Goal: Transaction & Acquisition: Obtain resource

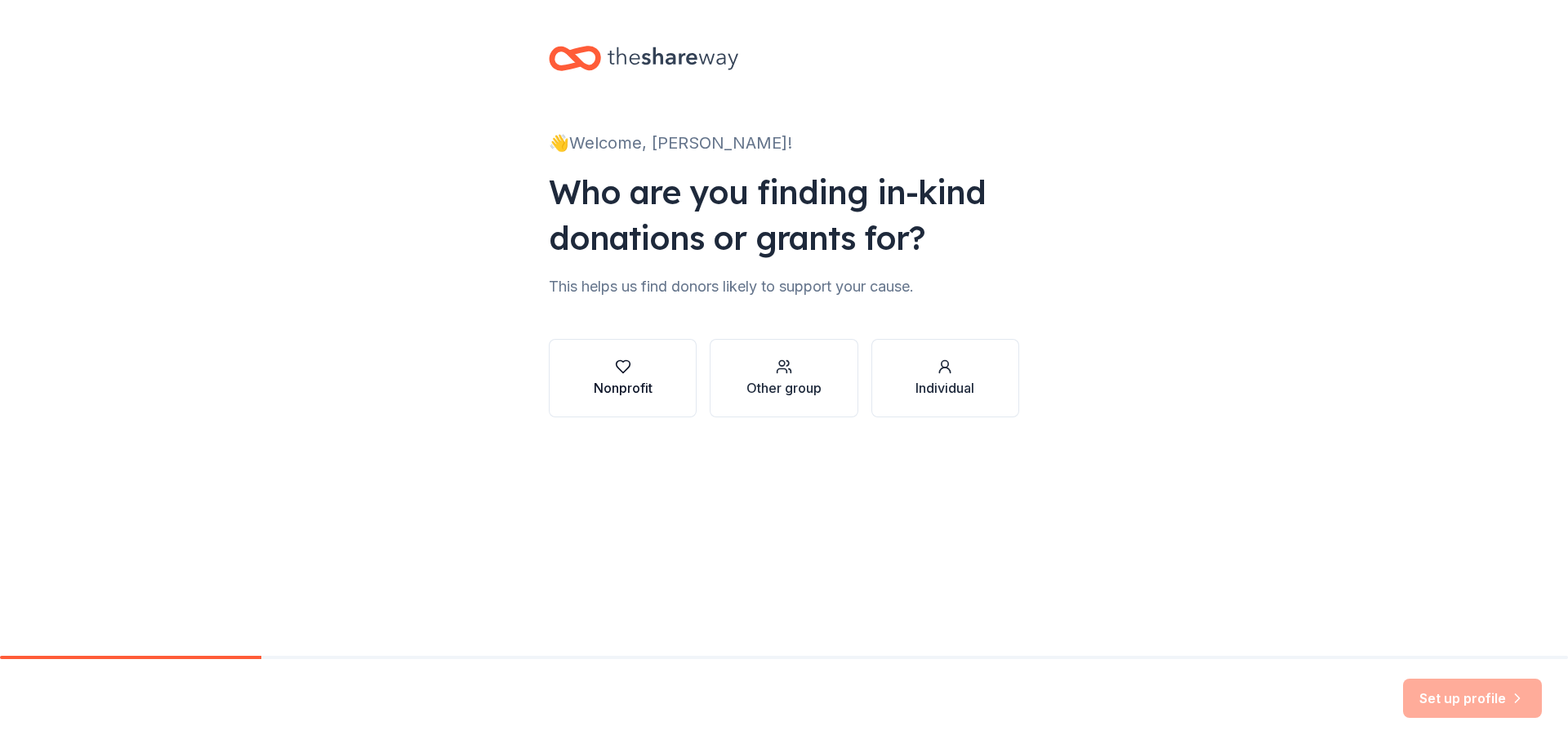
click at [649, 354] on button "Nonprofit" at bounding box center [622, 378] width 147 height 78
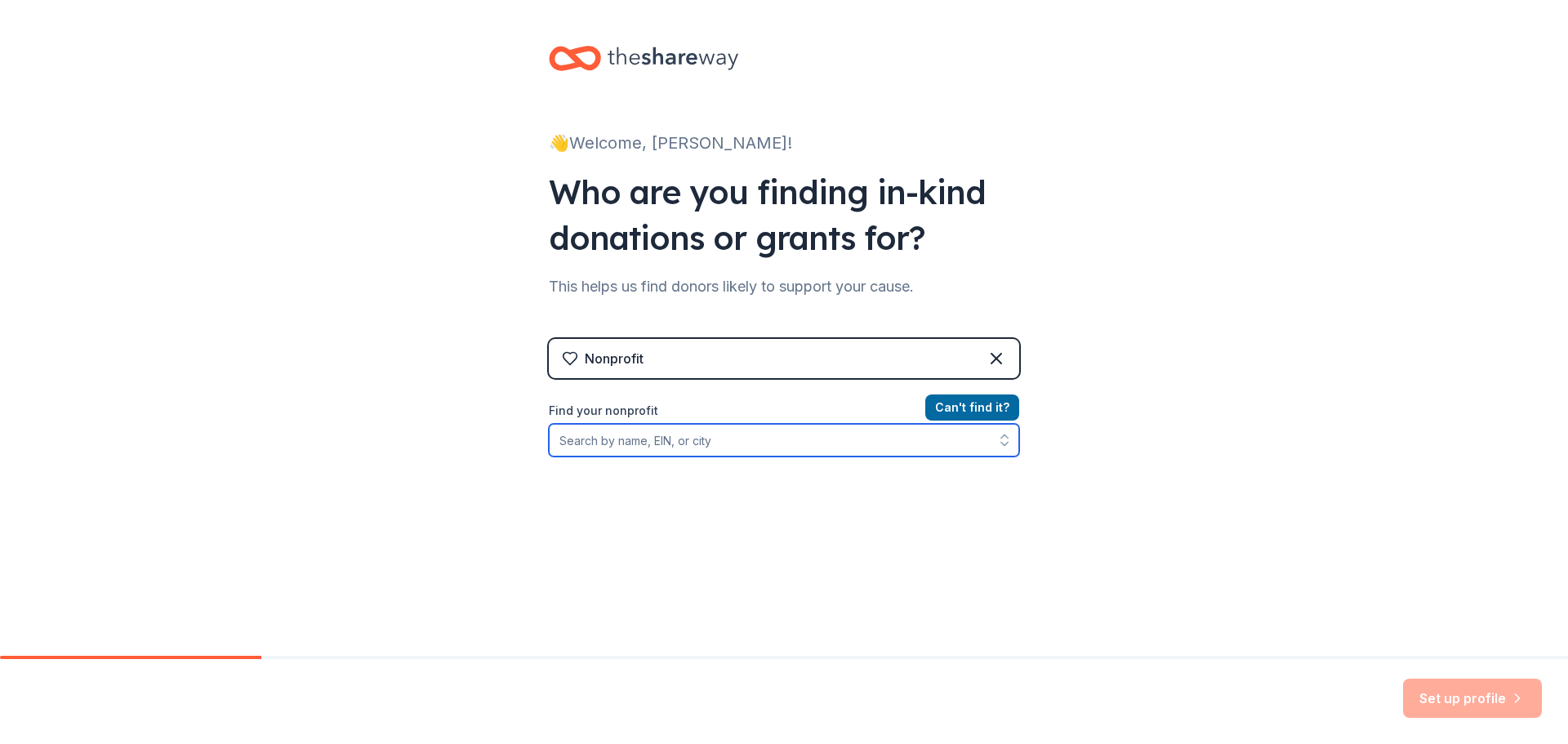
click at [687, 433] on input "Find your nonprofit" at bounding box center [784, 440] width 471 height 33
type input "play conejo"
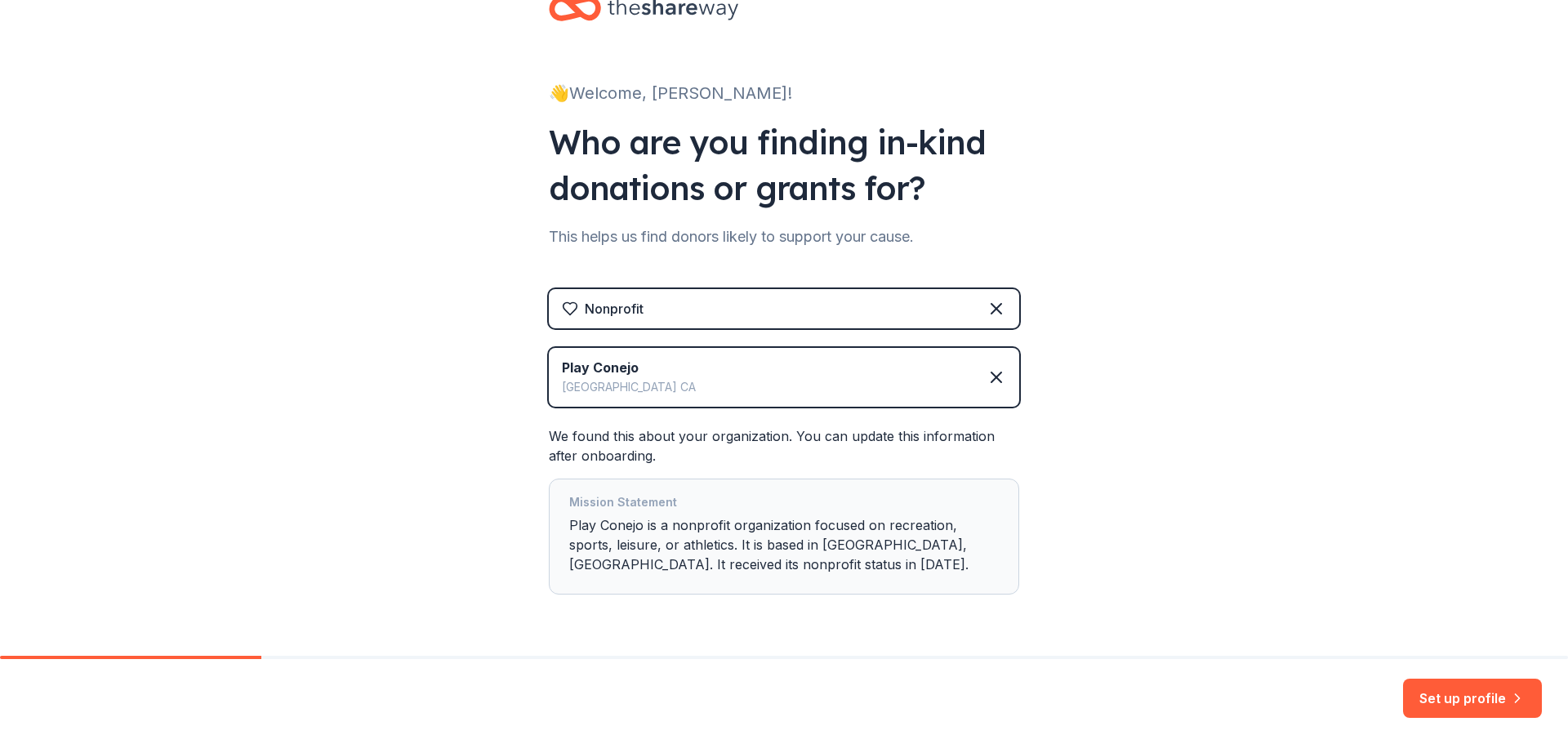
scroll to position [100, 0]
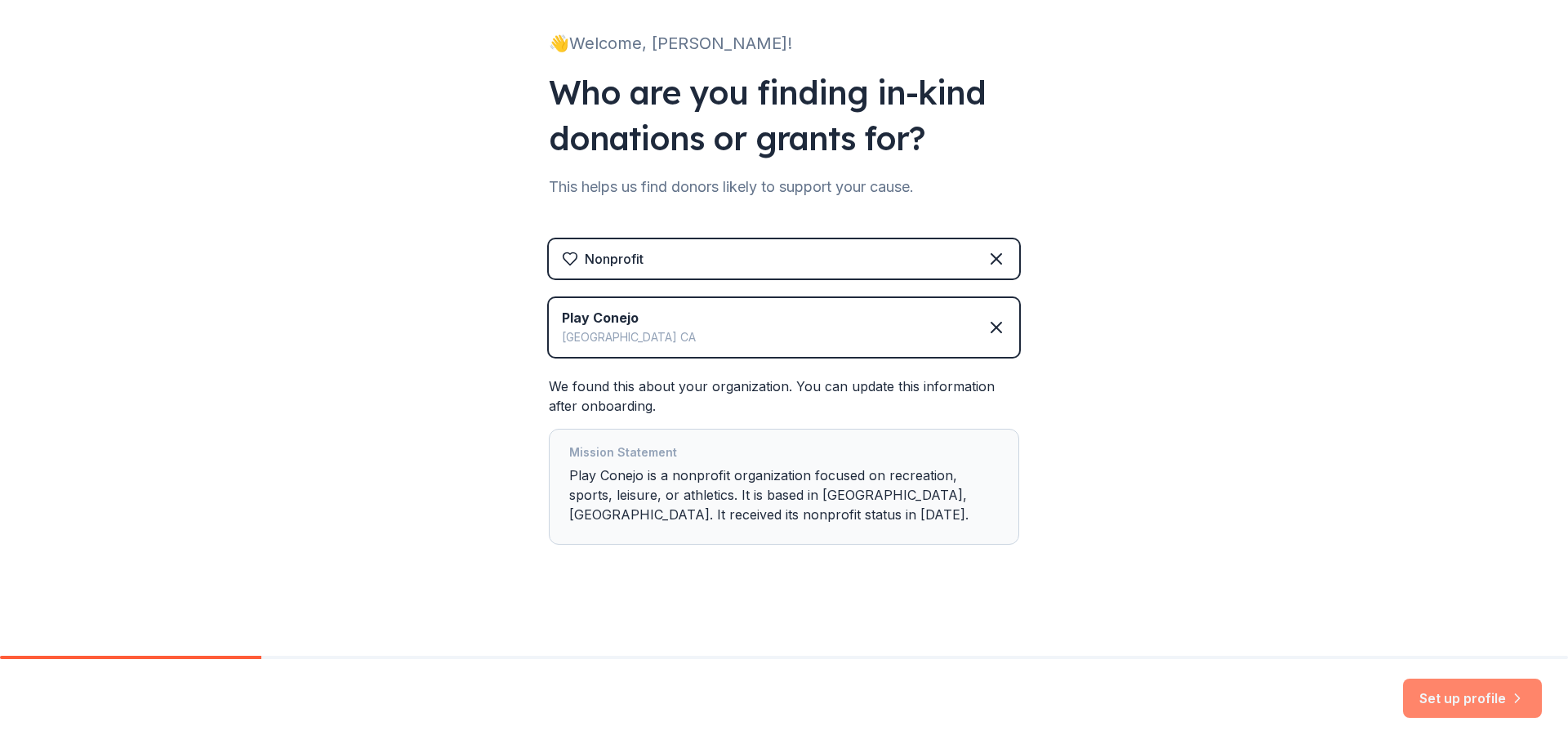
click at [1481, 705] on button "Set up profile" at bounding box center [1473, 699] width 139 height 39
click at [1026, 628] on div "👋 Welcome, Kori! Who are you finding in-kind donations or grants for? This help…" at bounding box center [784, 278] width 522 height 755
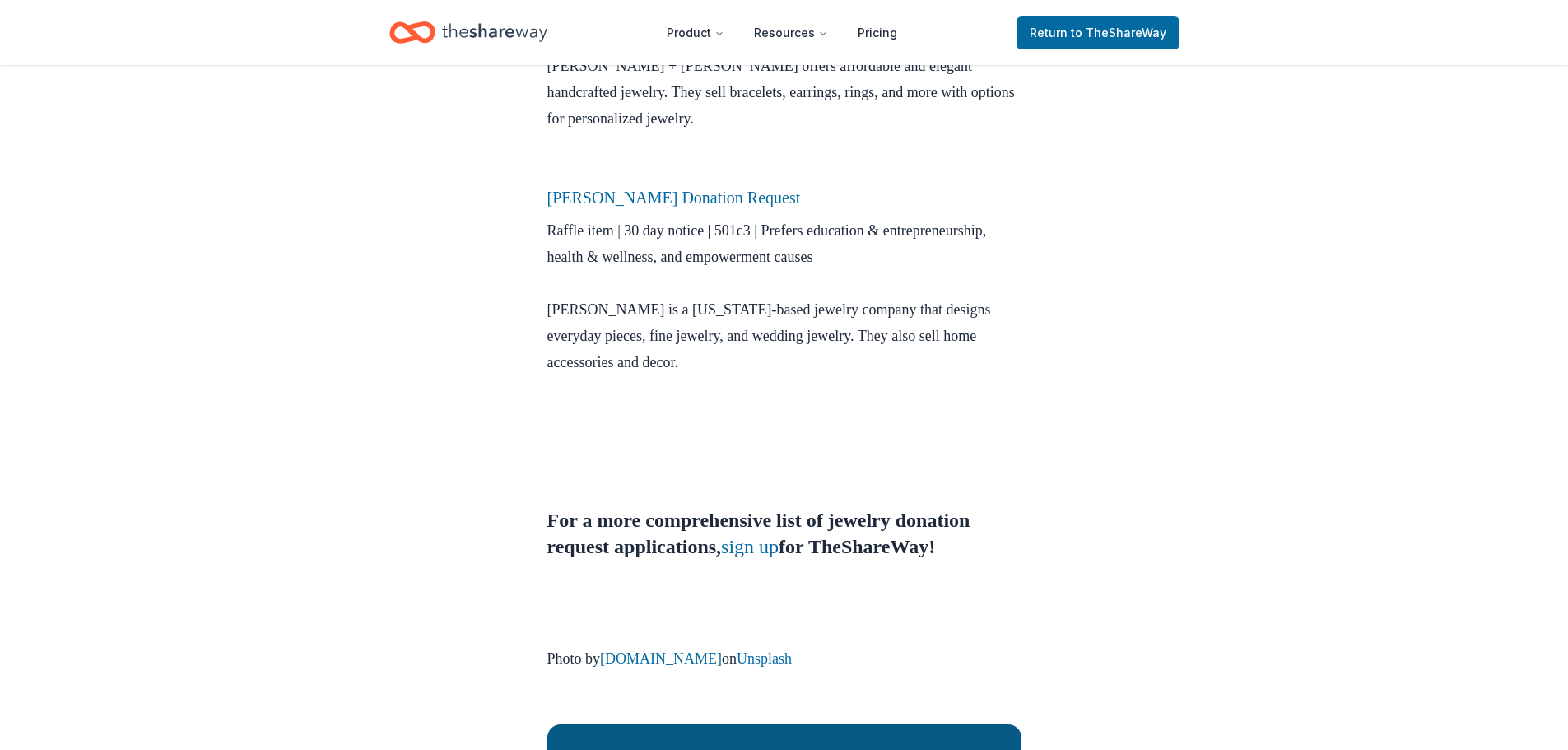
scroll to position [1235, 0]
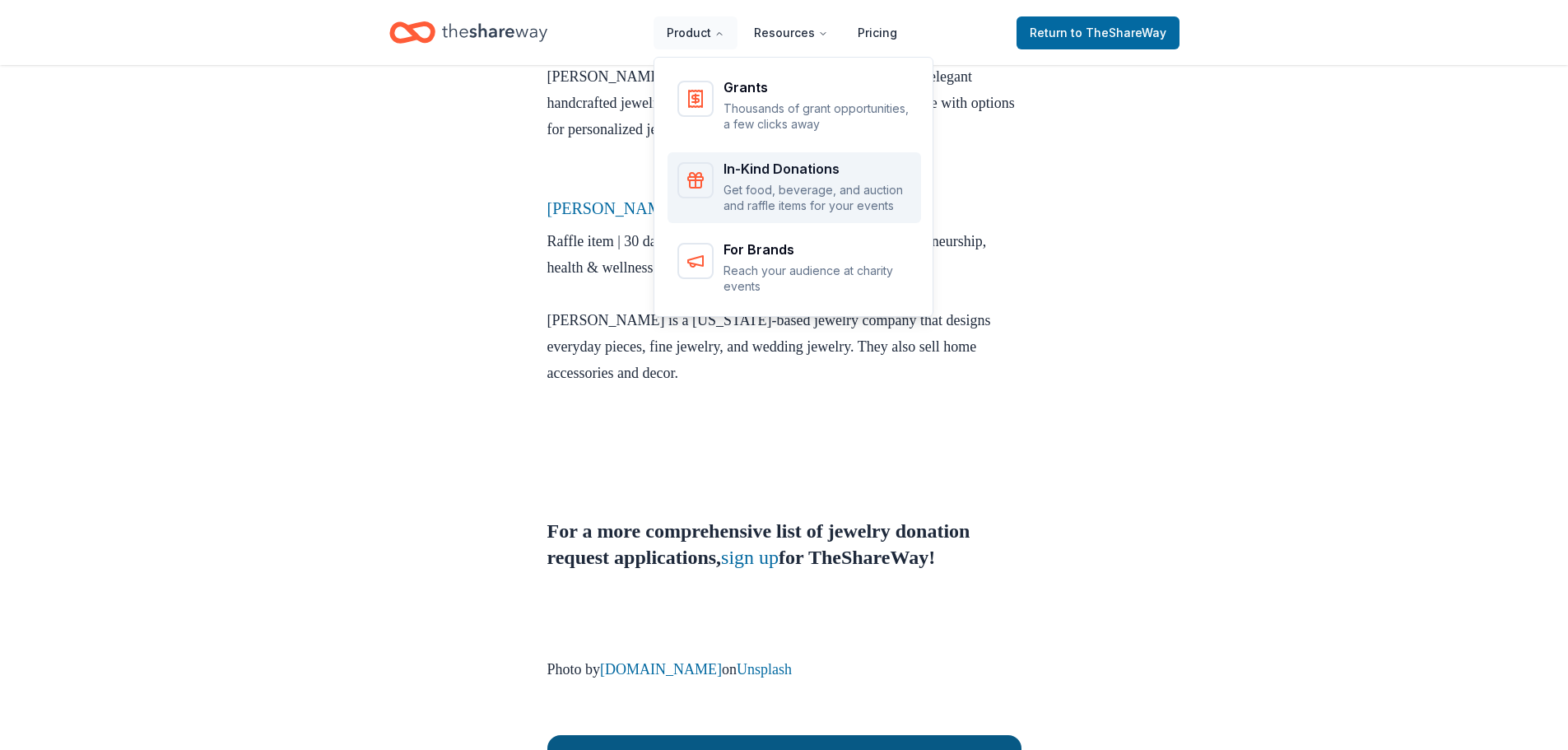
click at [870, 197] on p "Get food, beverage, and auction and raffle items for your events" at bounding box center [817, 198] width 187 height 32
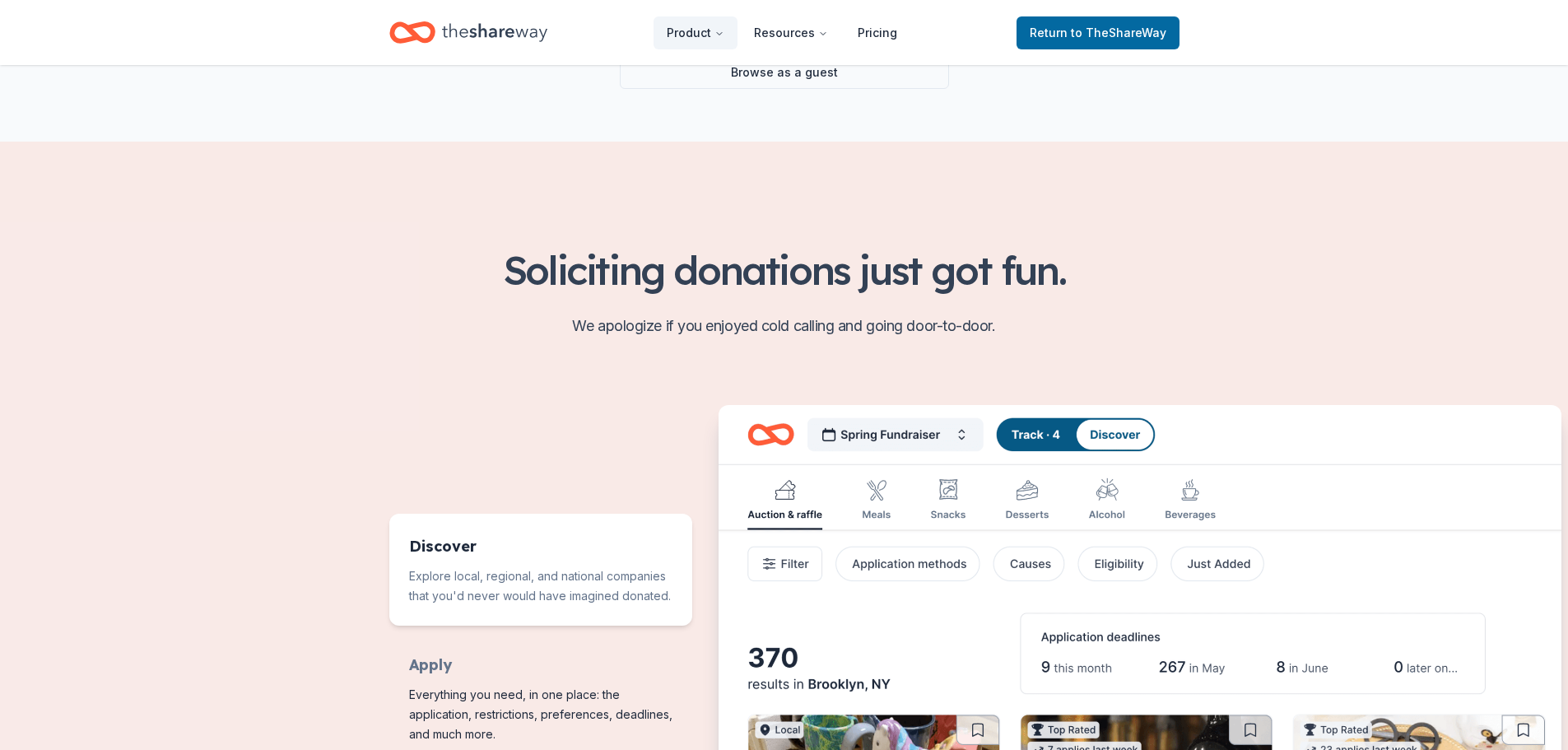
scroll to position [330, 0]
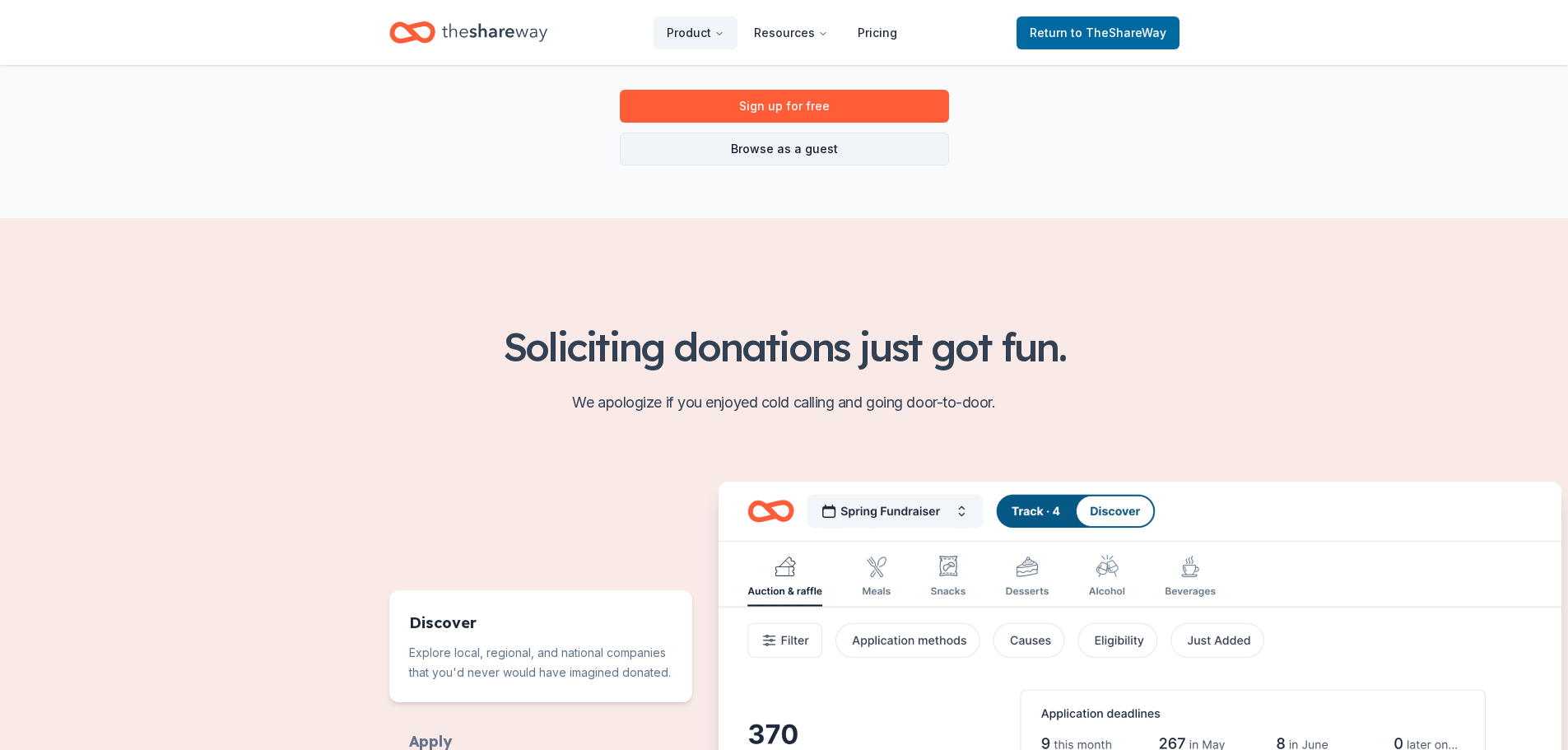
click at [874, 143] on link "Browse as a guest" at bounding box center [785, 149] width 330 height 33
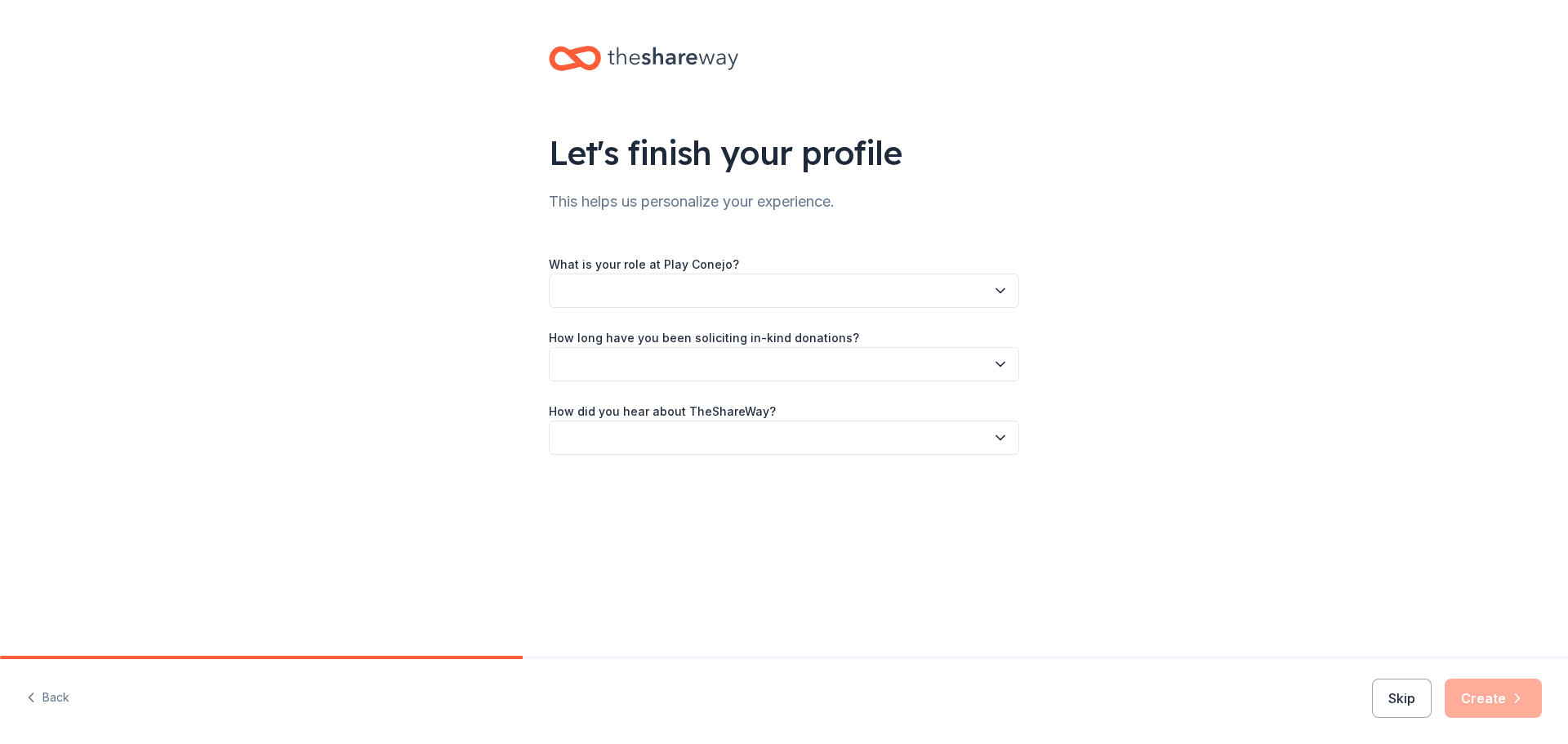
click at [781, 278] on button "button" at bounding box center [784, 290] width 471 height 35
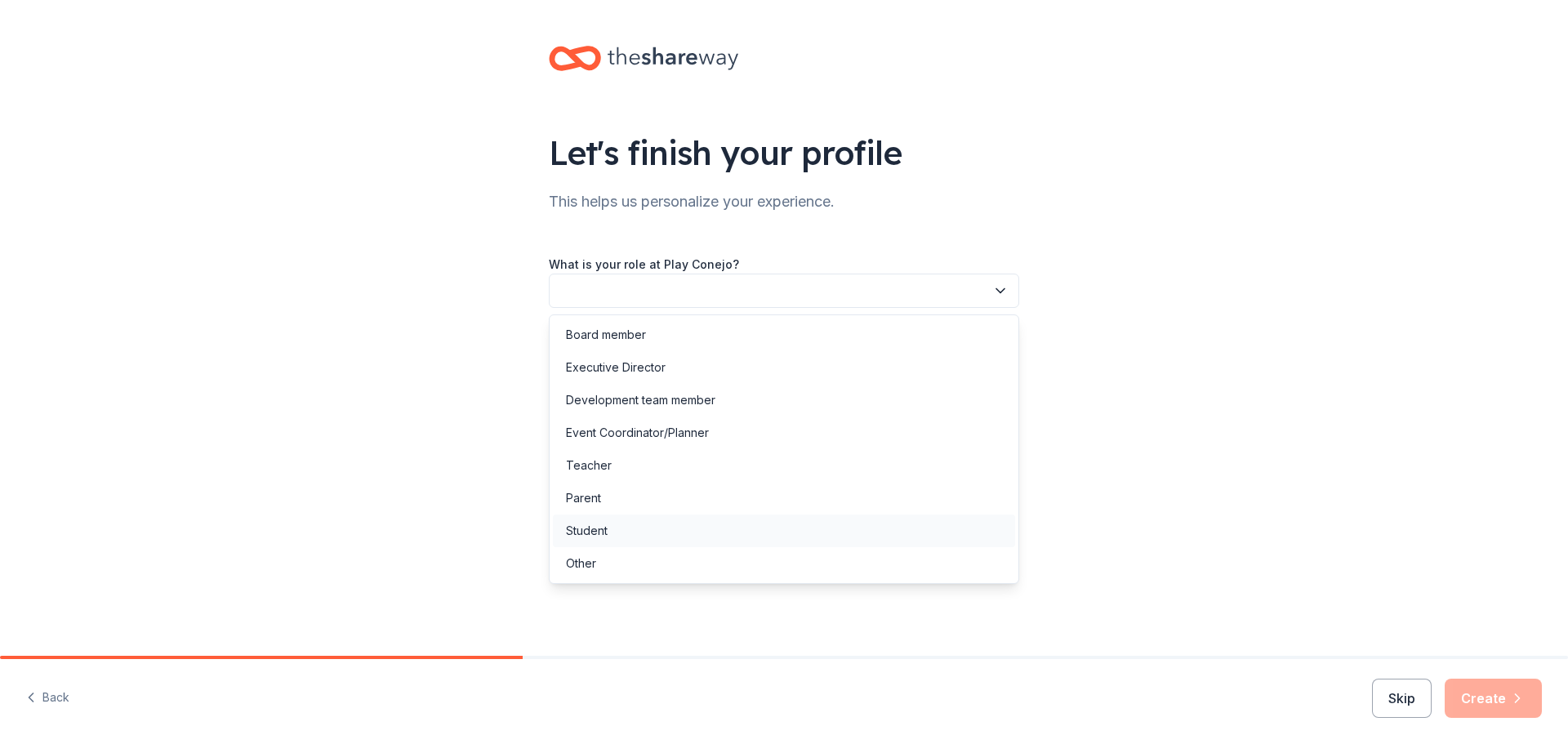
click at [658, 535] on div "Student" at bounding box center [784, 531] width 462 height 33
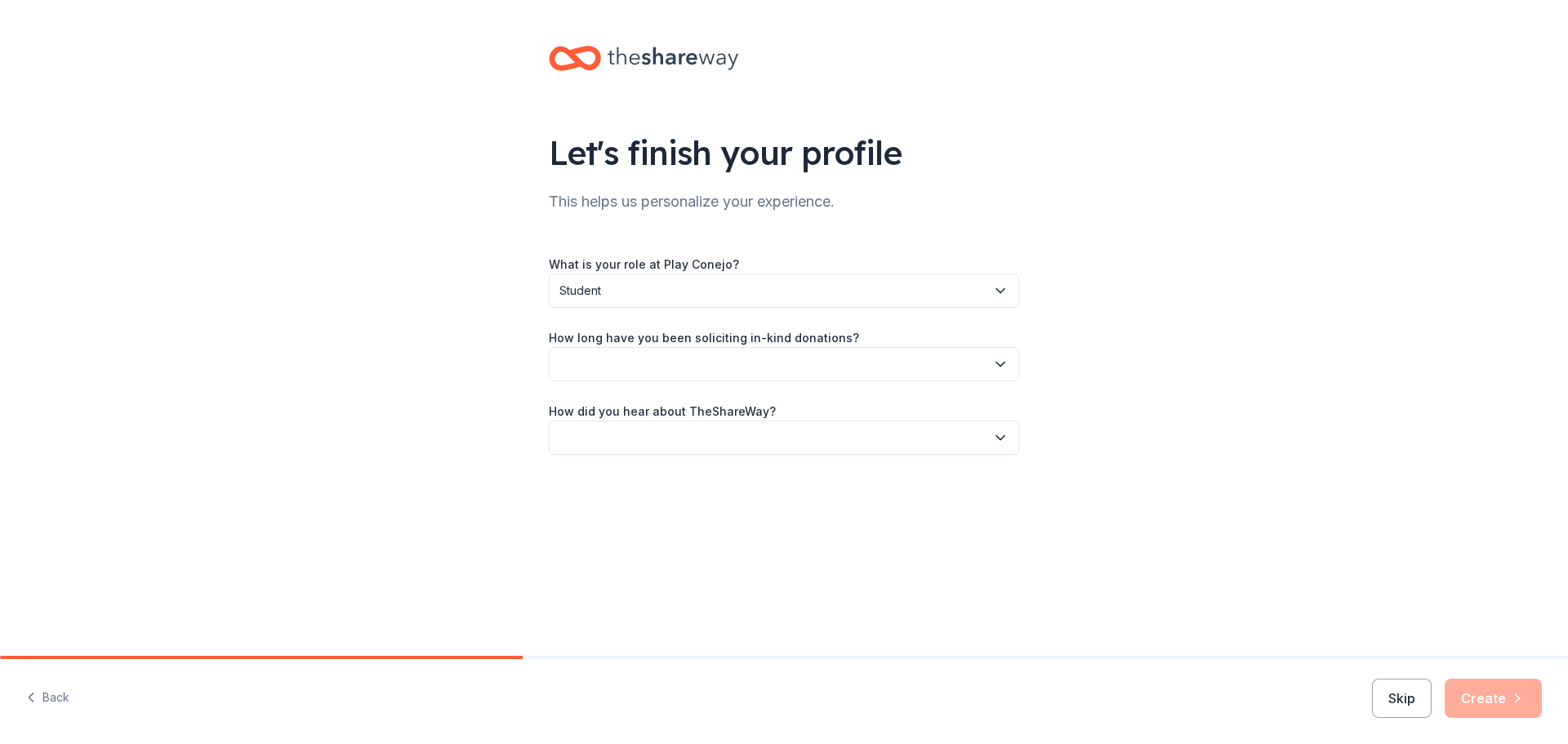
click at [657, 357] on button "button" at bounding box center [784, 364] width 471 height 35
click at [661, 406] on div "This is my first time!" at bounding box center [618, 408] width 103 height 20
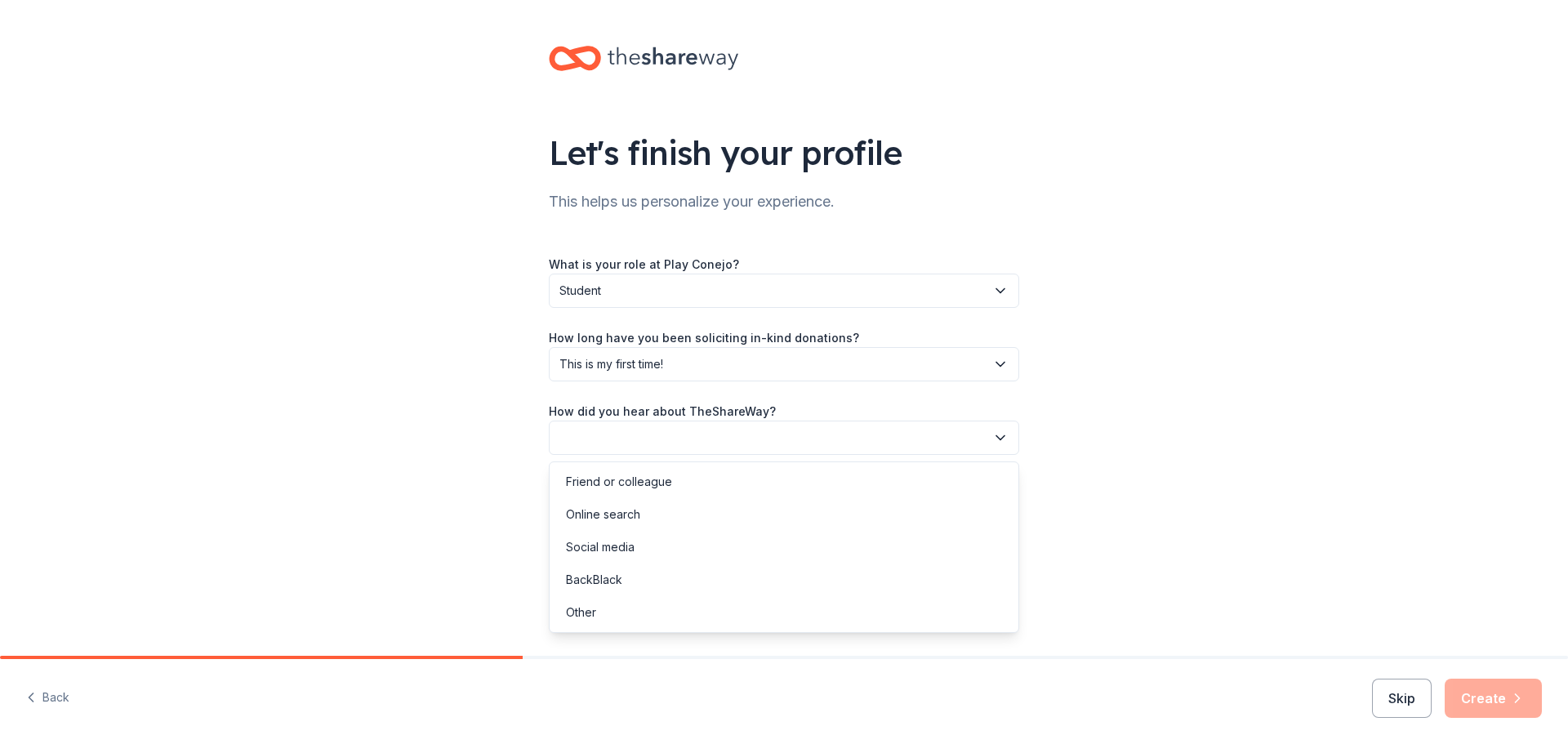
click at [645, 445] on button "button" at bounding box center [784, 438] width 471 height 35
click at [666, 525] on div "Online search" at bounding box center [784, 514] width 462 height 33
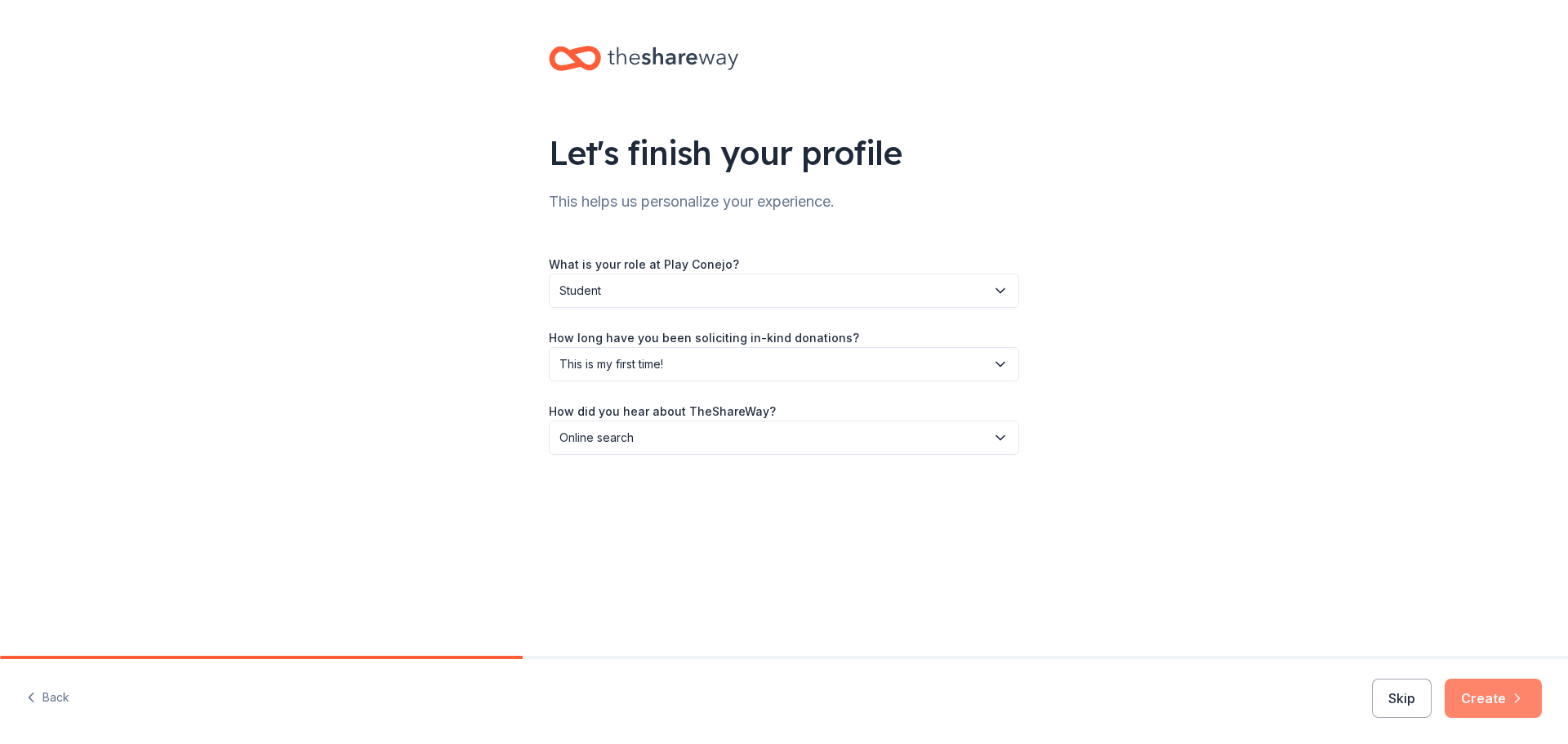
click at [1491, 685] on button "Create" at bounding box center [1493, 699] width 97 height 39
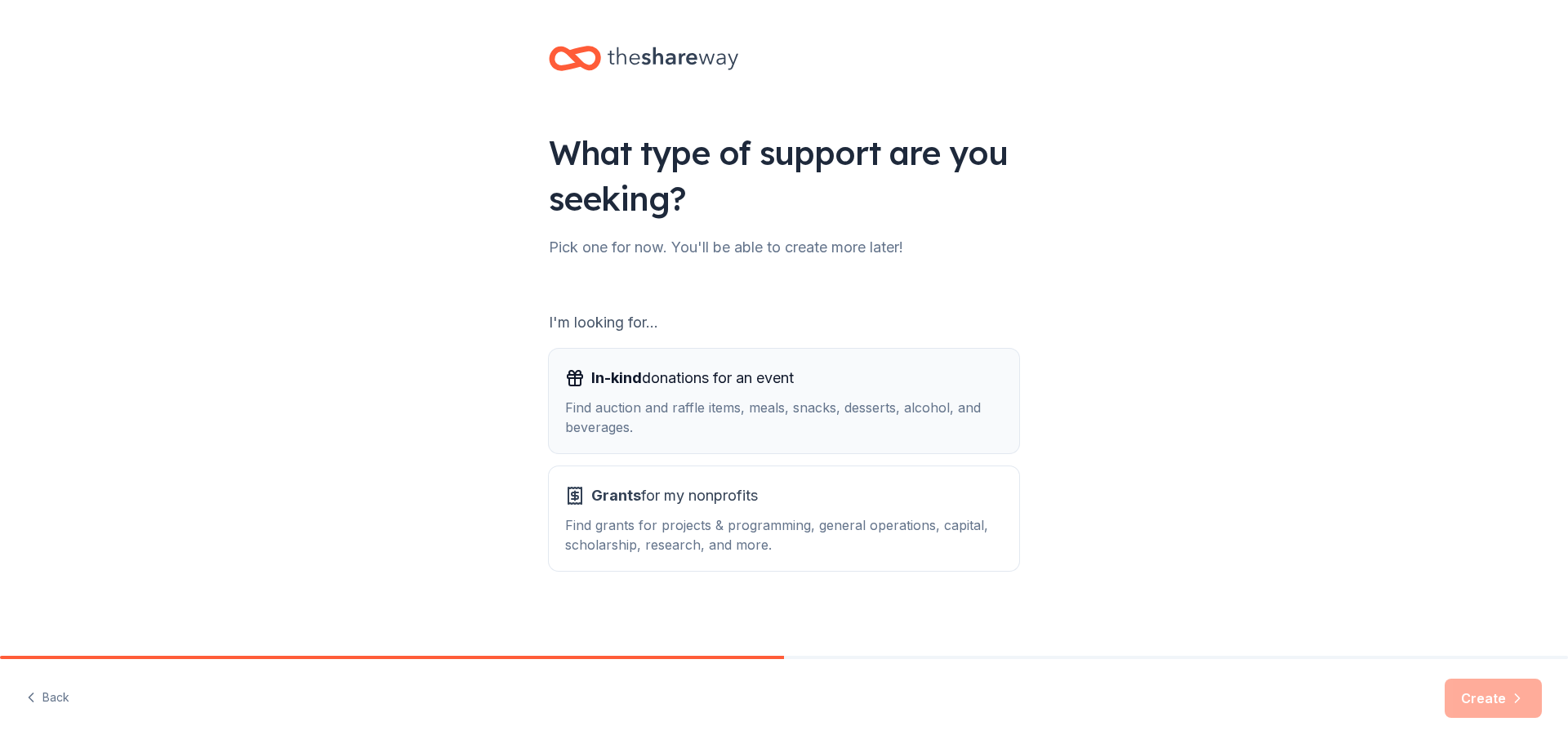
click at [749, 407] on div "Find auction and raffle items, meals, snacks, desserts, alcohol, and beverages." at bounding box center [784, 417] width 438 height 39
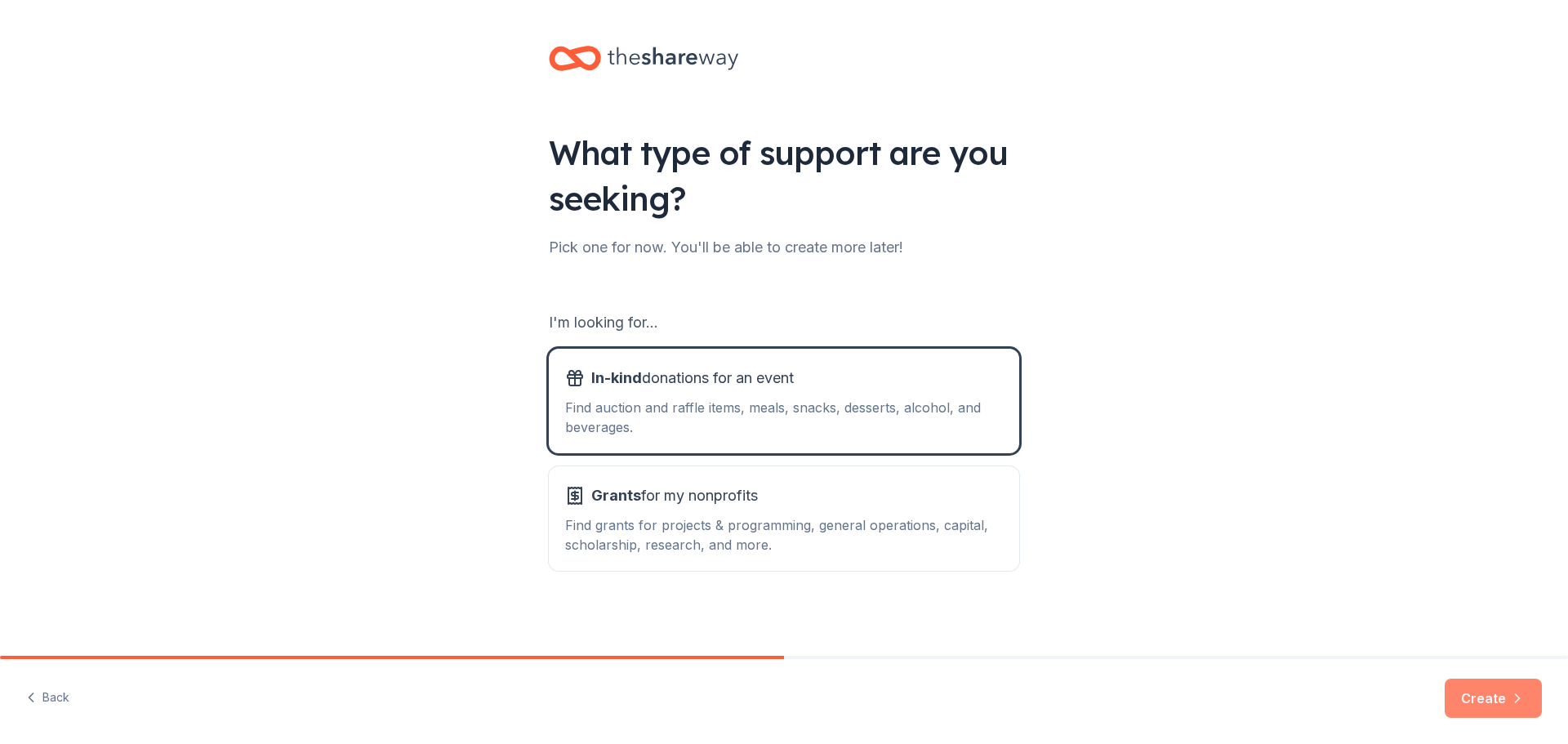
click at [1467, 692] on button "Create" at bounding box center [1493, 699] width 97 height 39
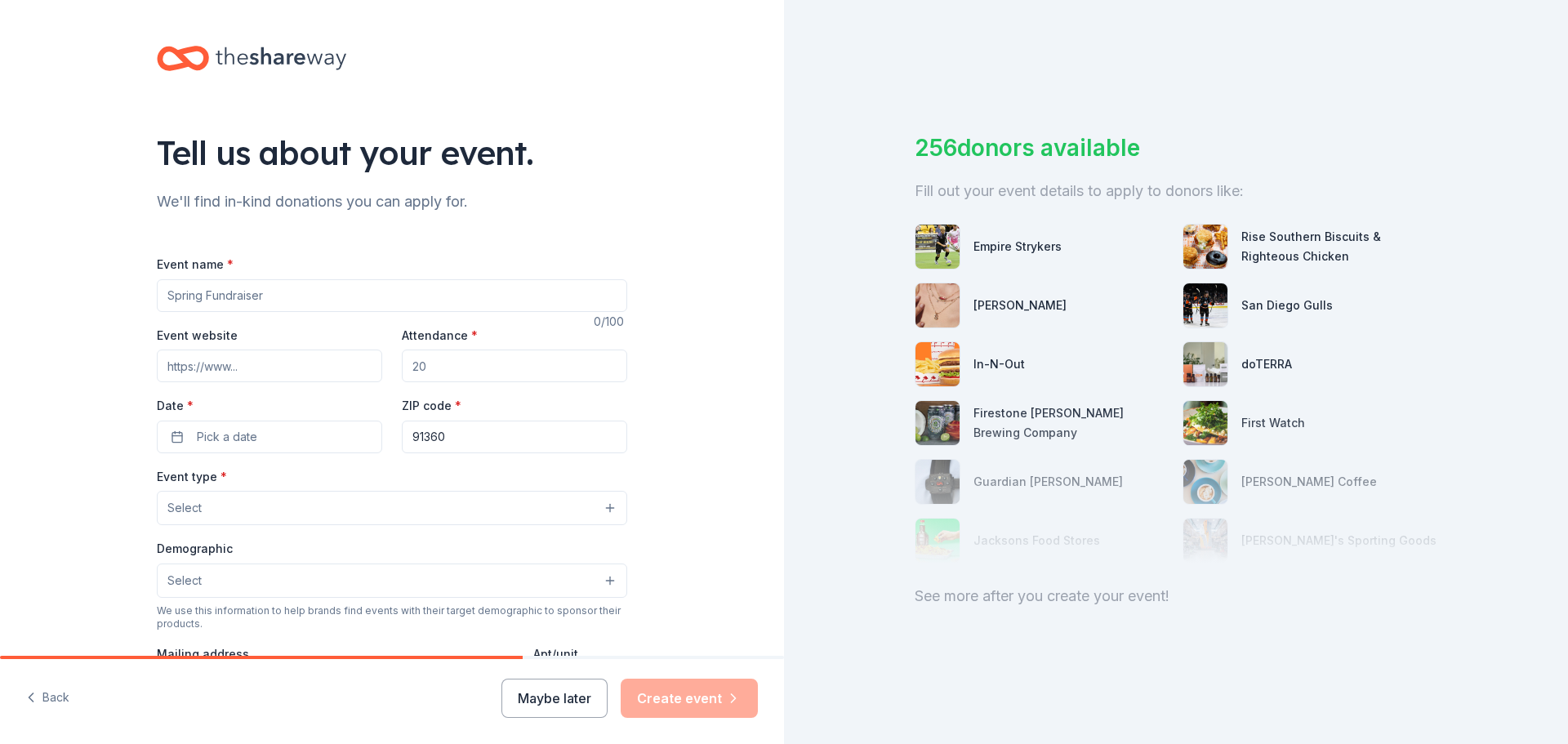
click at [542, 692] on button "Maybe later" at bounding box center [554, 699] width 106 height 39
click at [534, 702] on button "Maybe later" at bounding box center [554, 699] width 106 height 39
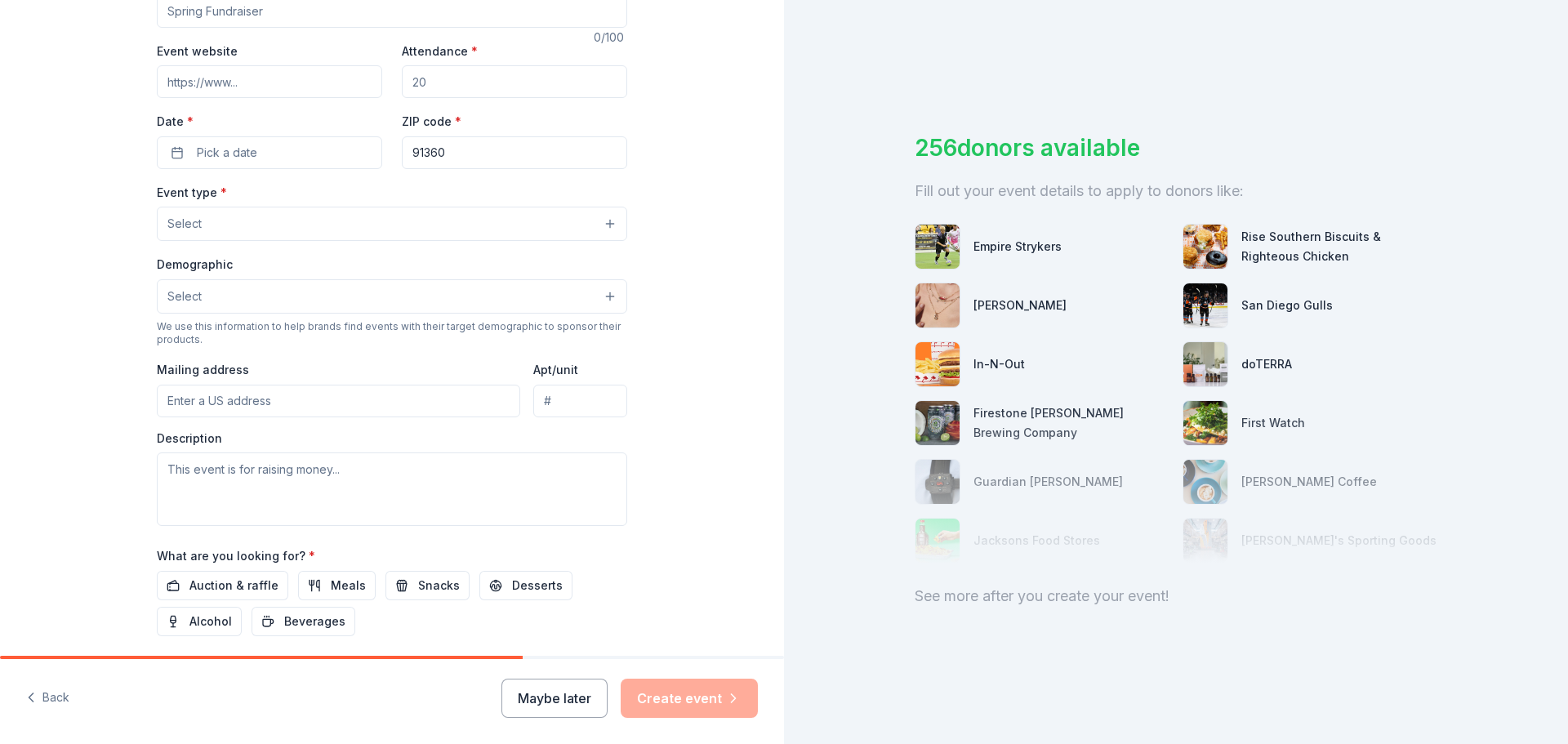
scroll to position [327, 0]
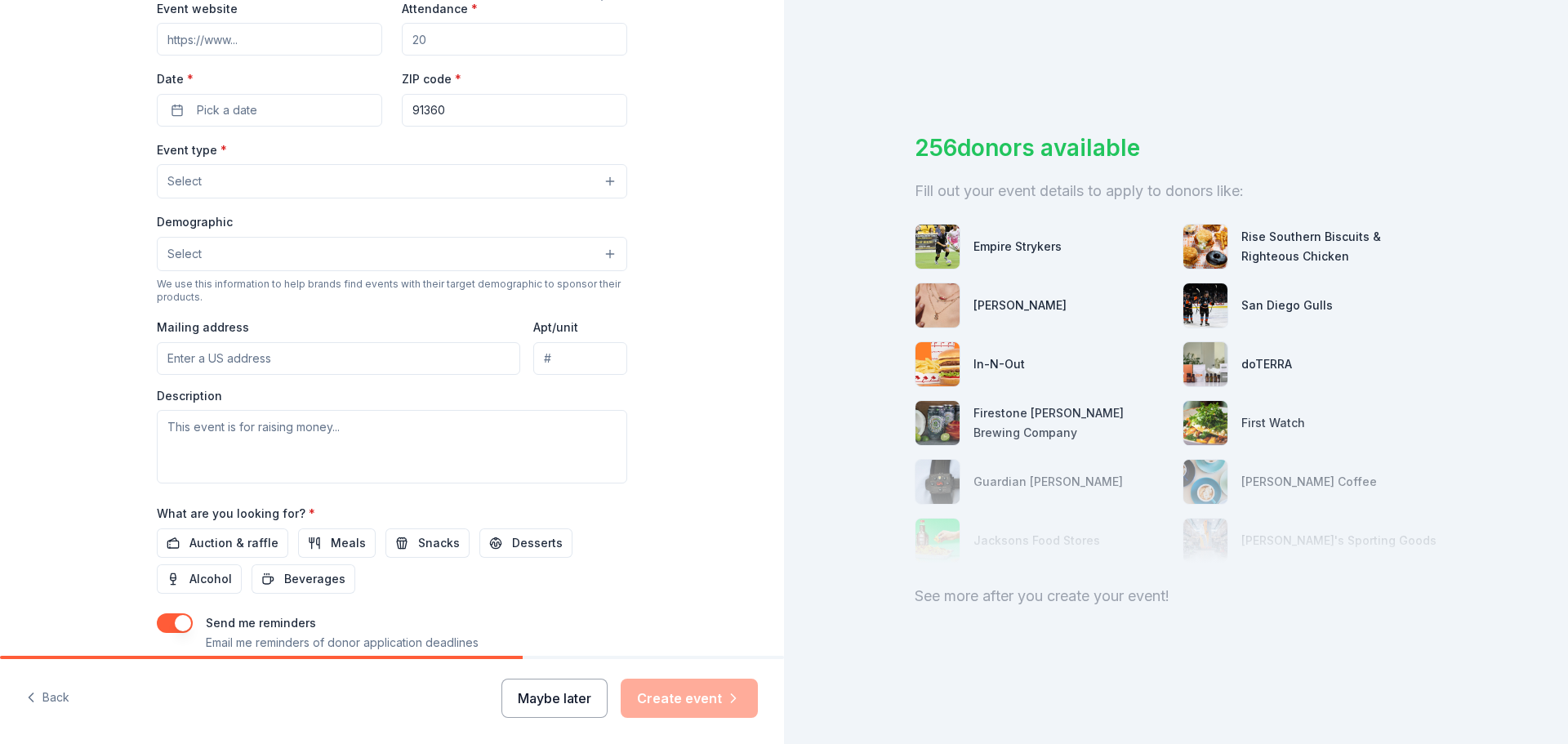
click at [552, 698] on button "Maybe later" at bounding box center [554, 699] width 106 height 39
click at [572, 686] on button "Maybe later" at bounding box center [554, 699] width 106 height 39
click at [582, 691] on button "Maybe later" at bounding box center [554, 699] width 106 height 39
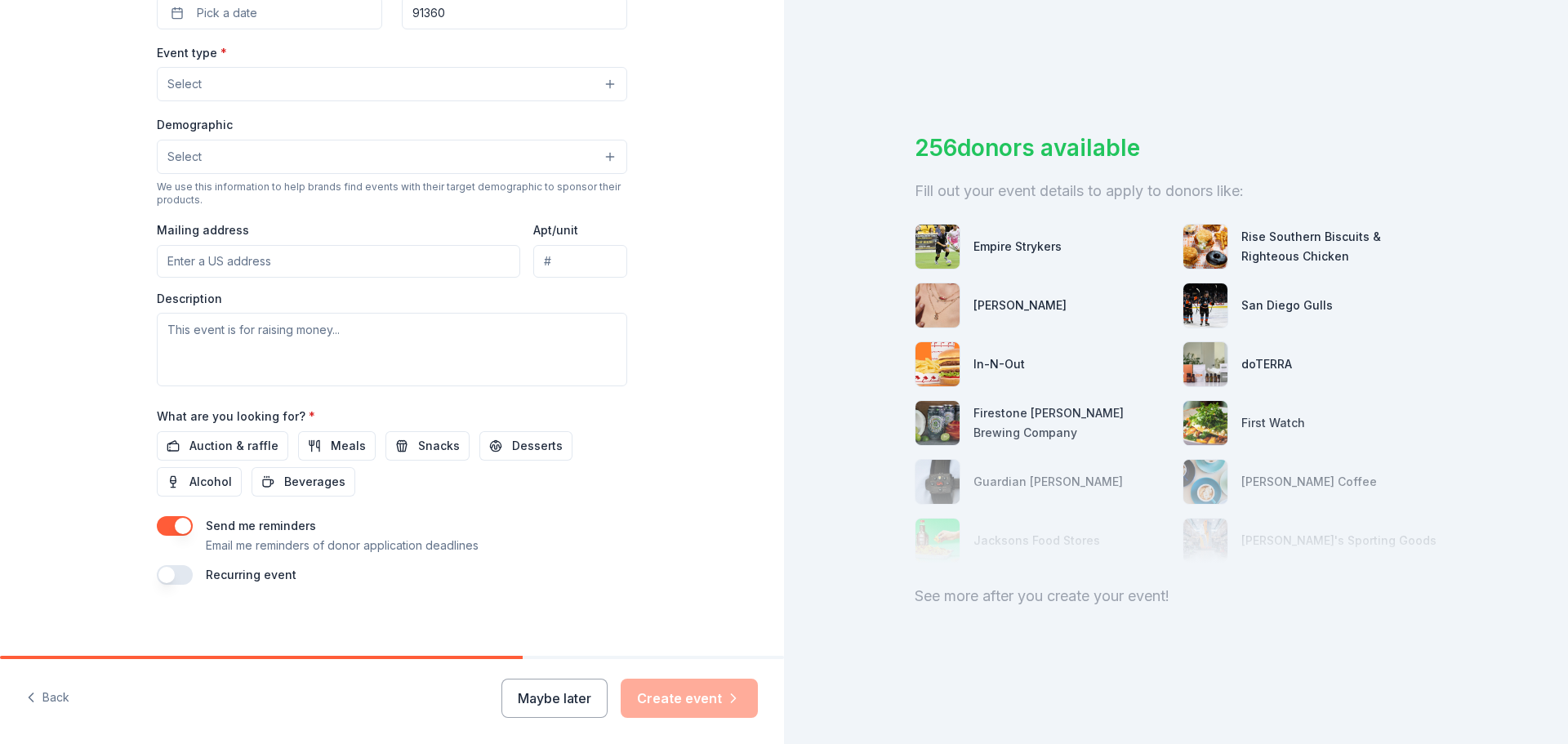
scroll to position [431, 0]
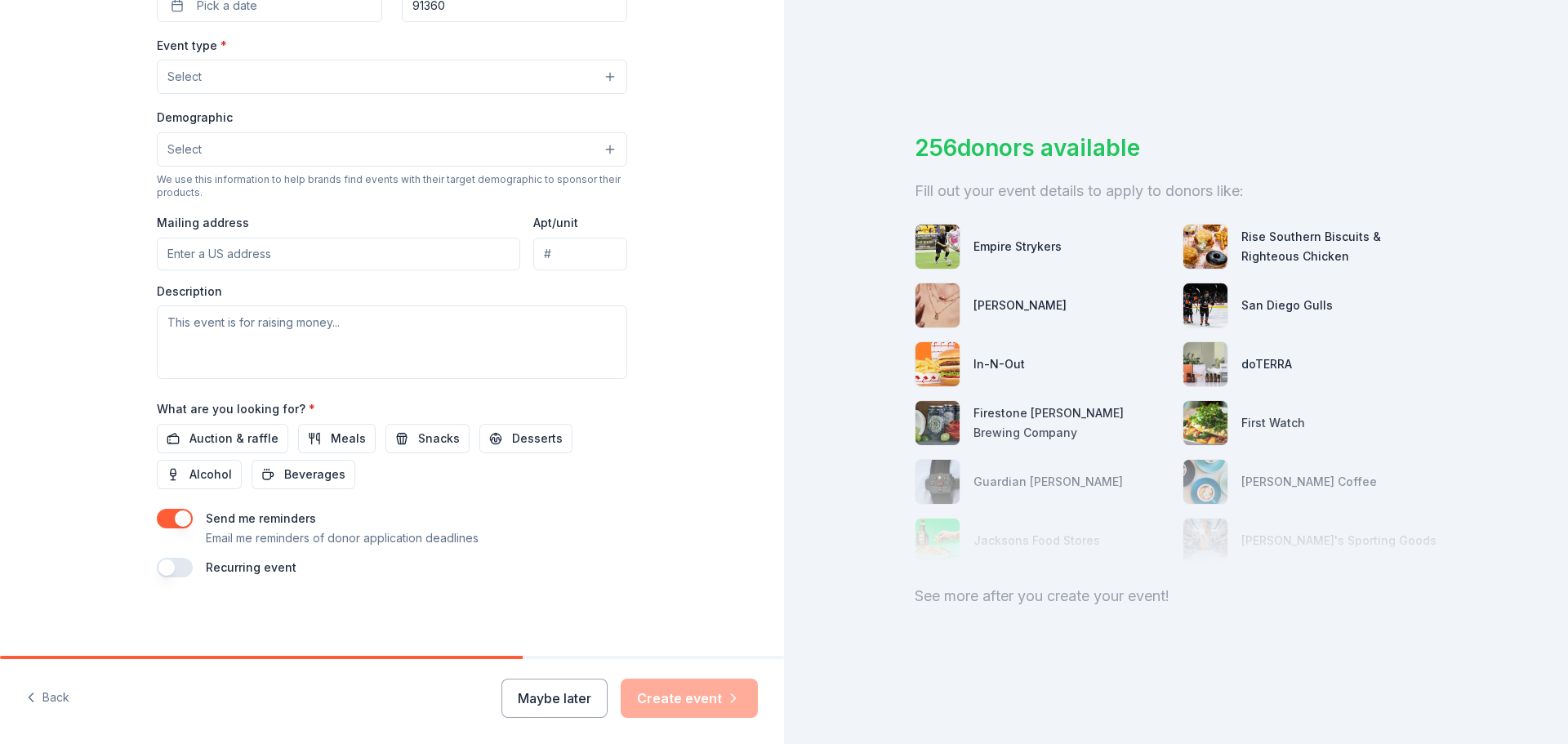
click at [169, 519] on button "button" at bounding box center [175, 519] width 36 height 20
click at [572, 698] on button "Maybe later" at bounding box center [554, 699] width 106 height 39
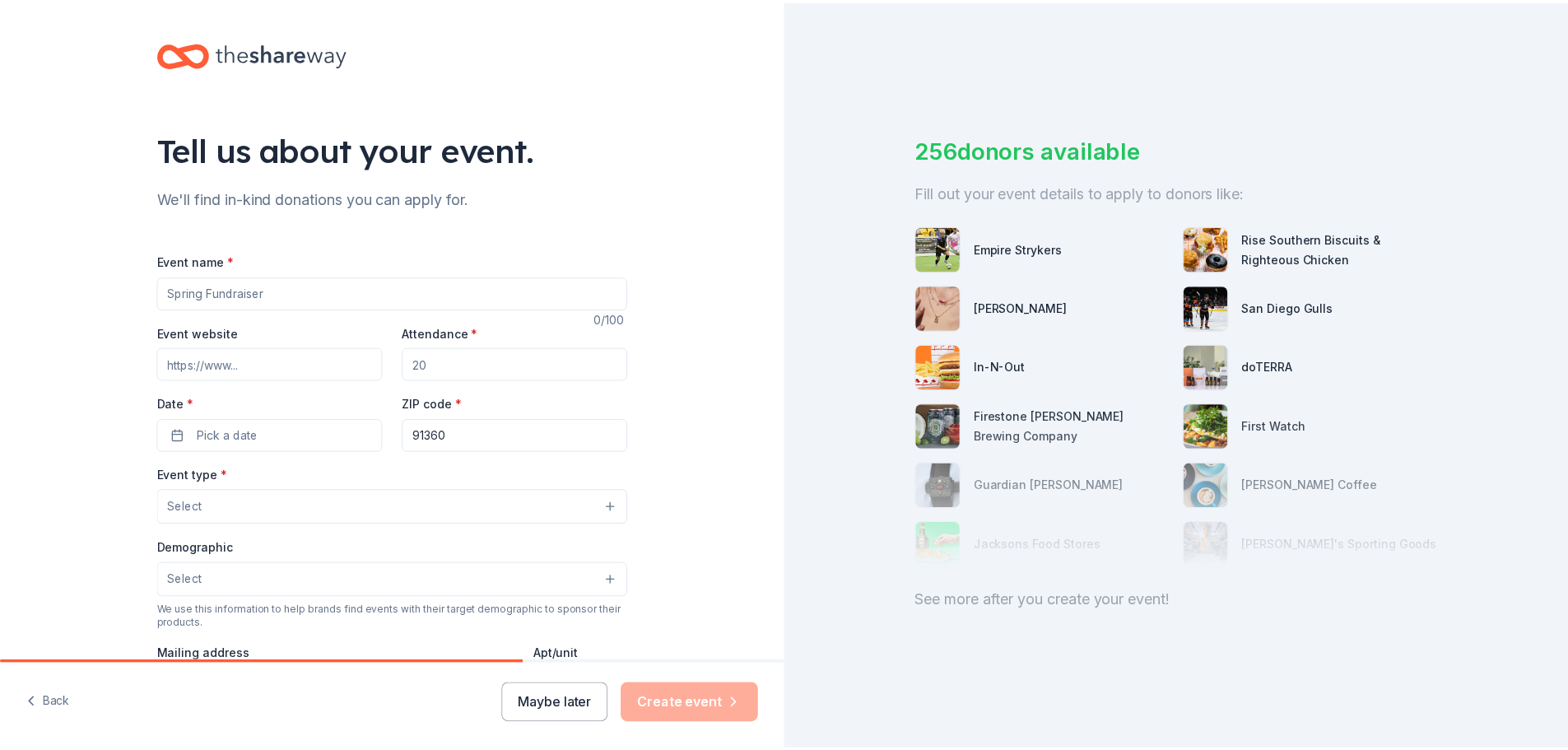
scroll to position [0, 0]
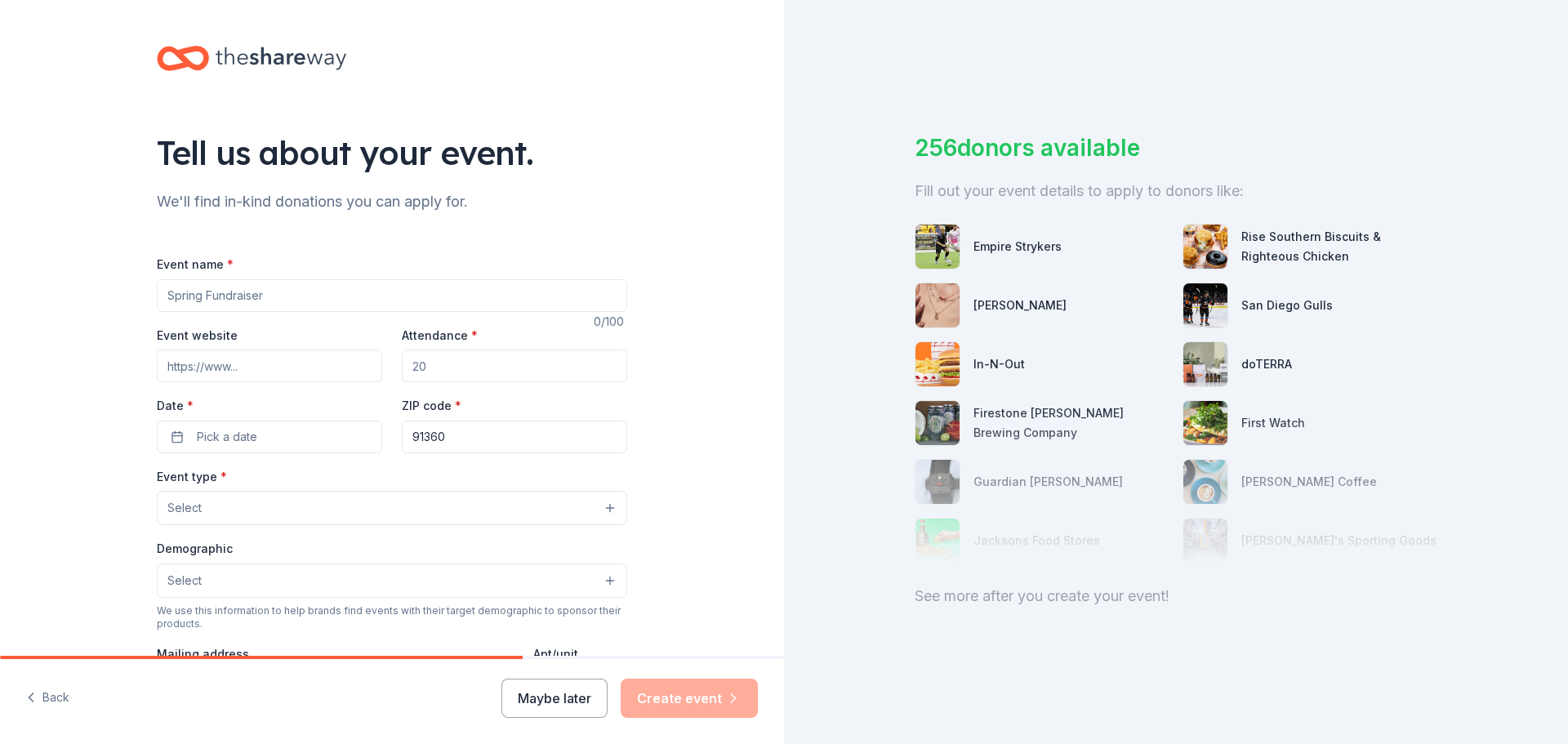
click at [275, 300] on input "Event name *" at bounding box center [392, 295] width 471 height 33
type input "Bingo Night"
click at [440, 369] on input "Attendance *" at bounding box center [515, 365] width 225 height 33
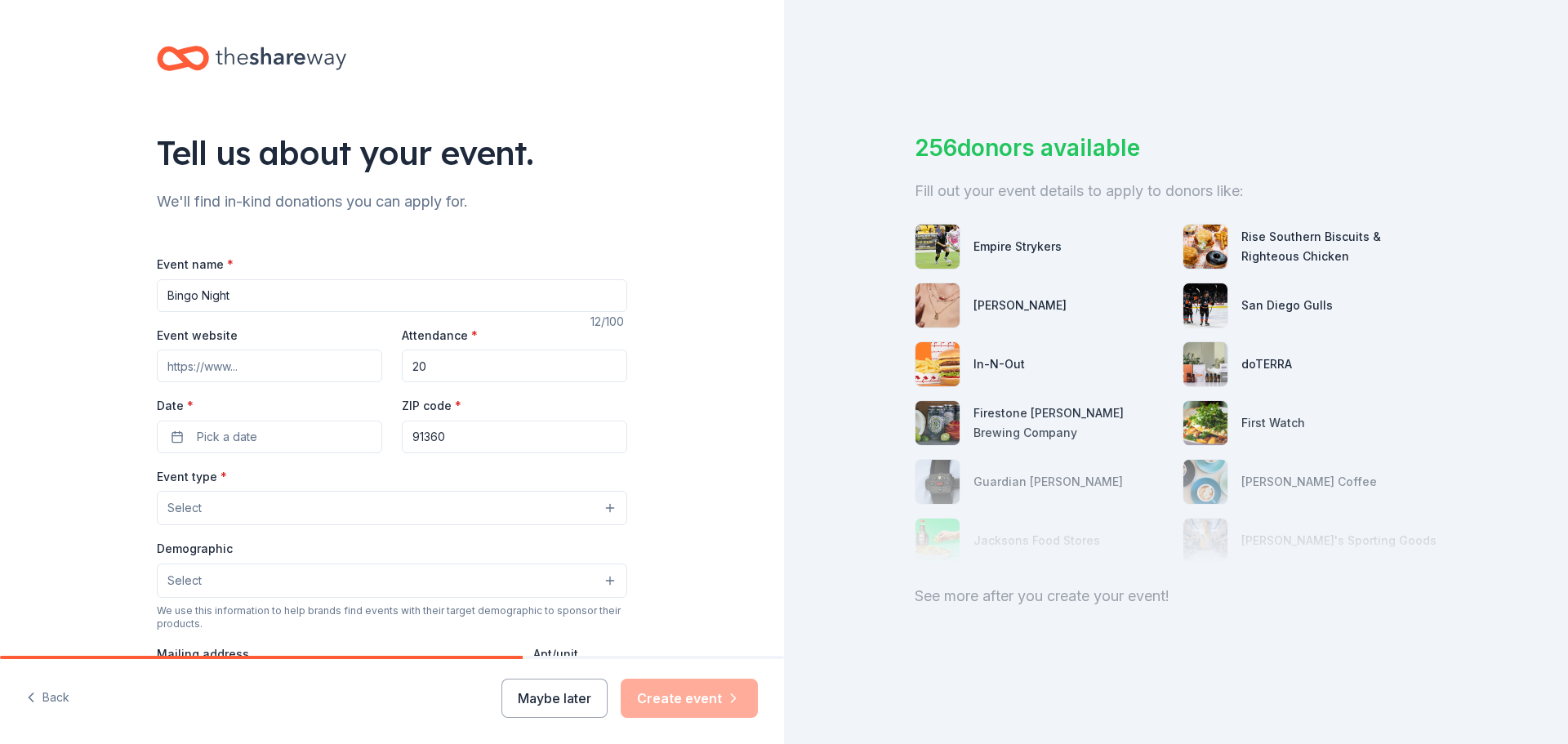
type input "200"
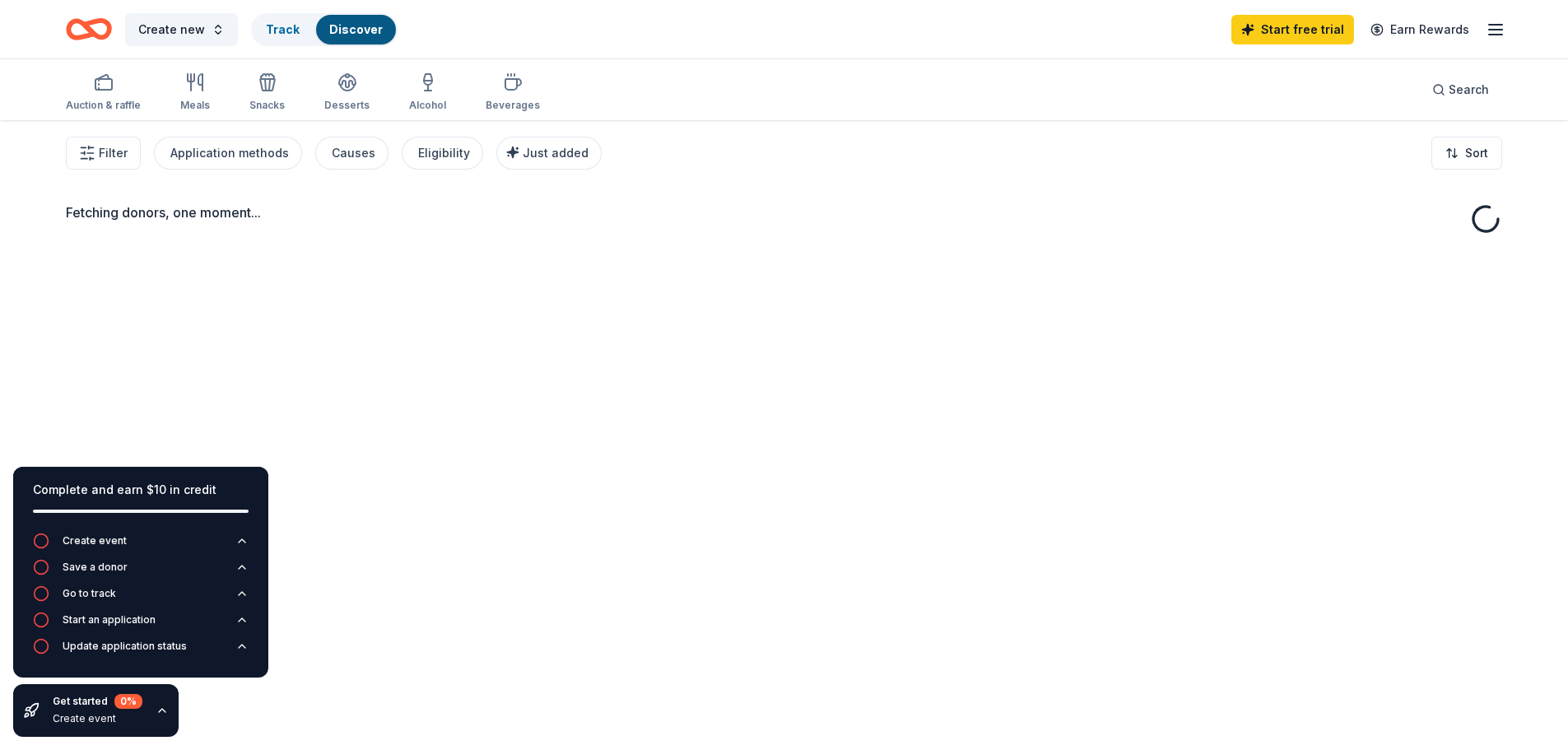
click at [605, 471] on div "Fetching donors, one moment..." at bounding box center [784, 495] width 1568 height 750
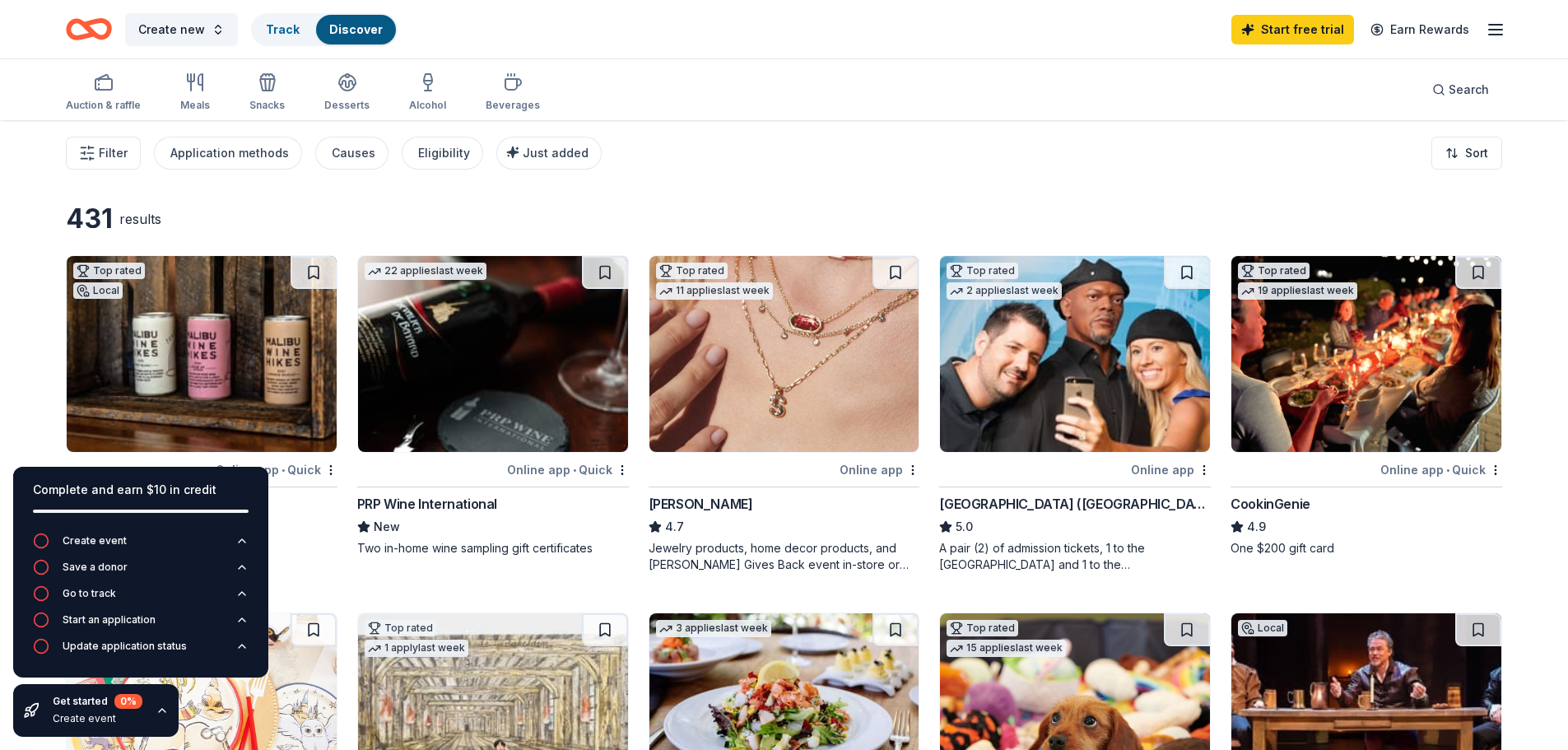
click at [112, 81] on icon "button" at bounding box center [103, 82] width 20 height 20
click at [158, 709] on icon "button" at bounding box center [162, 710] width 13 height 13
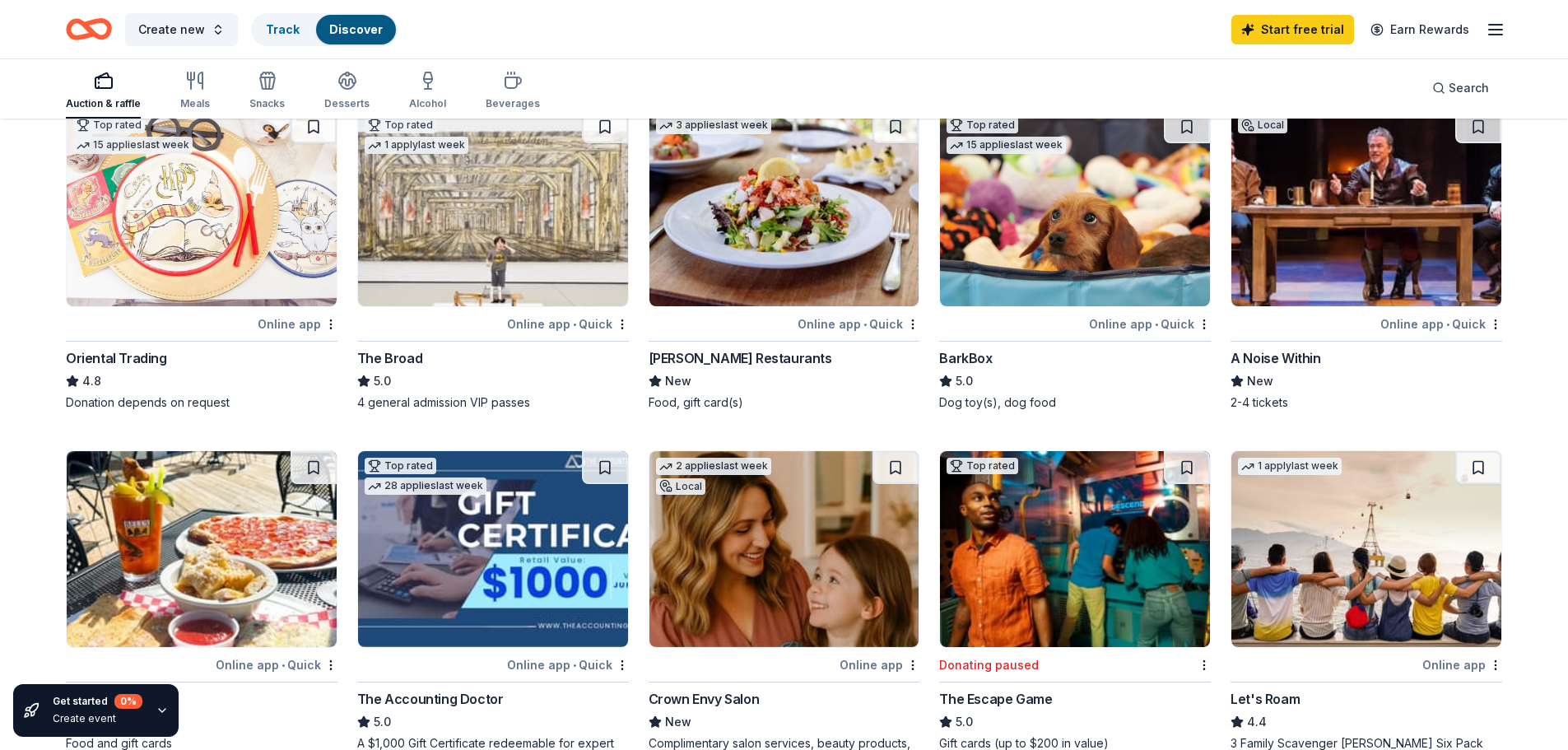
scroll to position [494, 0]
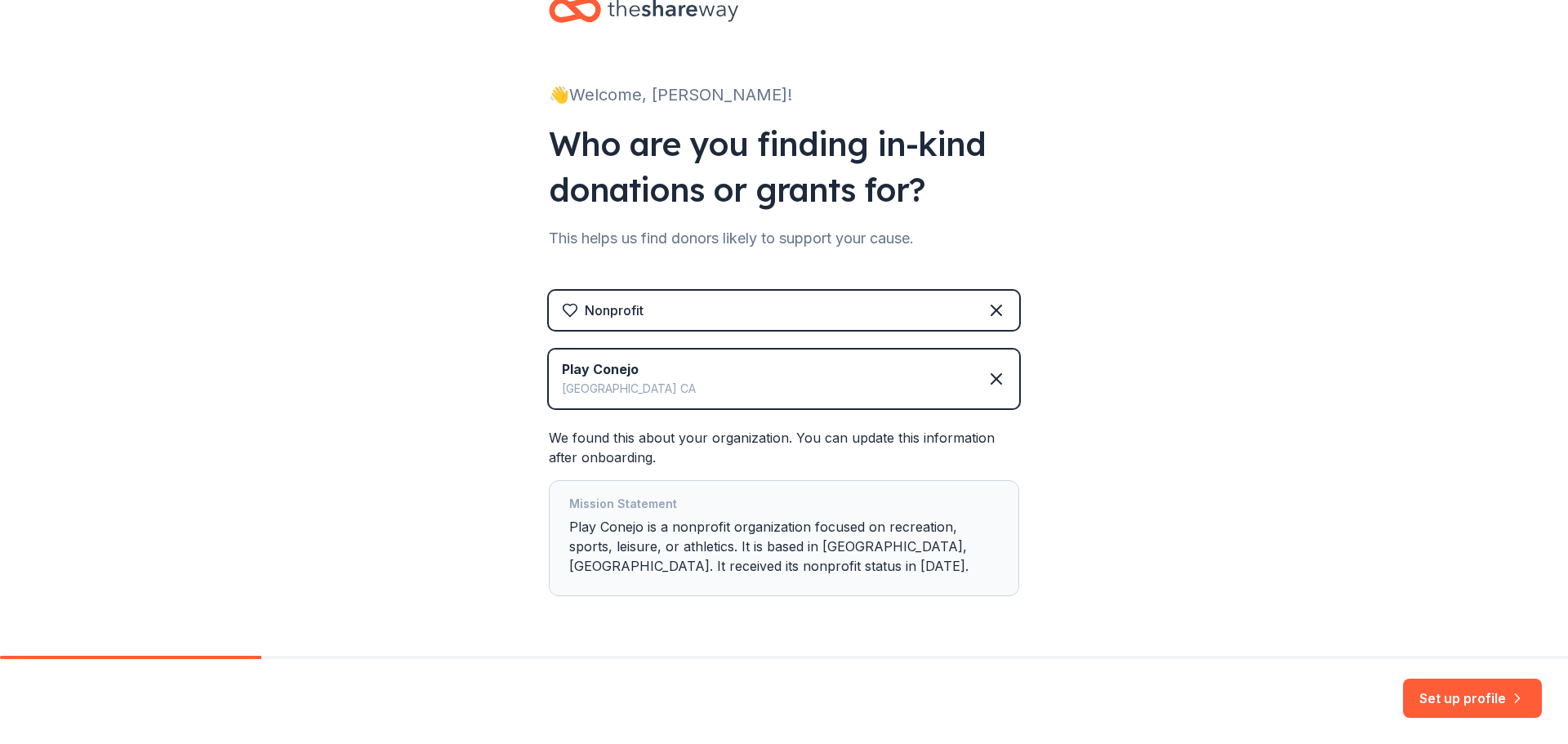
scroll to position [100, 0]
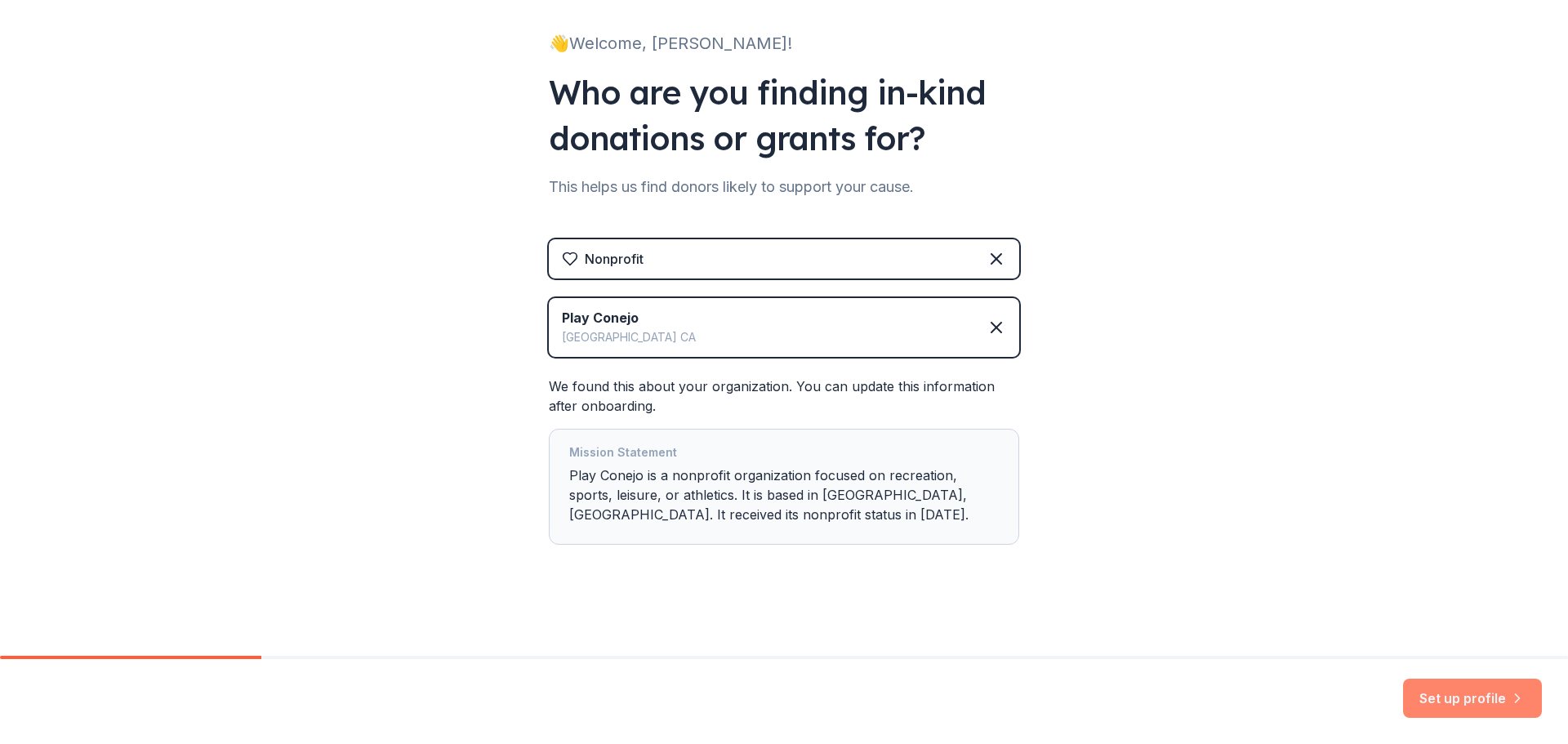
click at [1479, 689] on button "Set up profile" at bounding box center [1473, 699] width 139 height 39
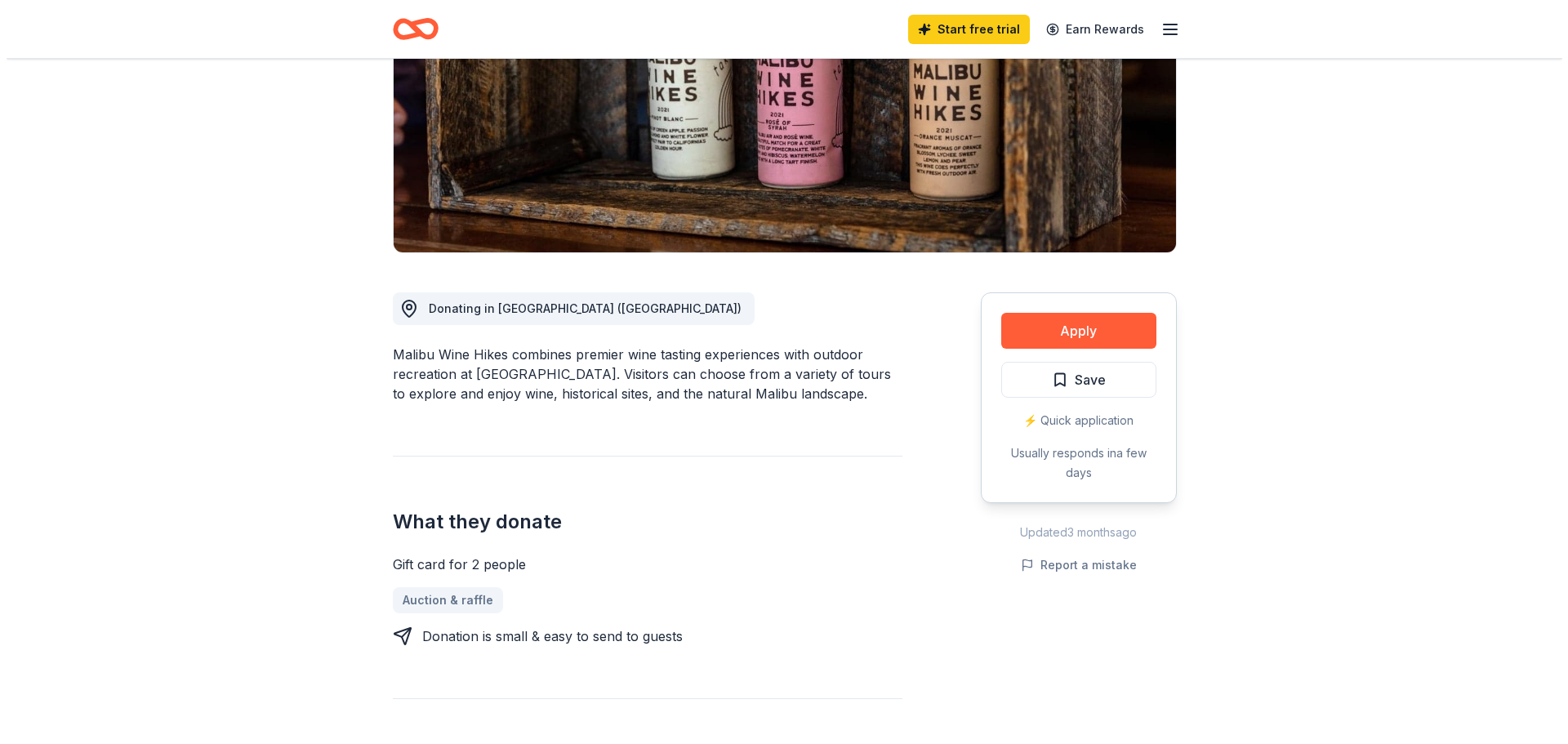
scroll to position [245, 0]
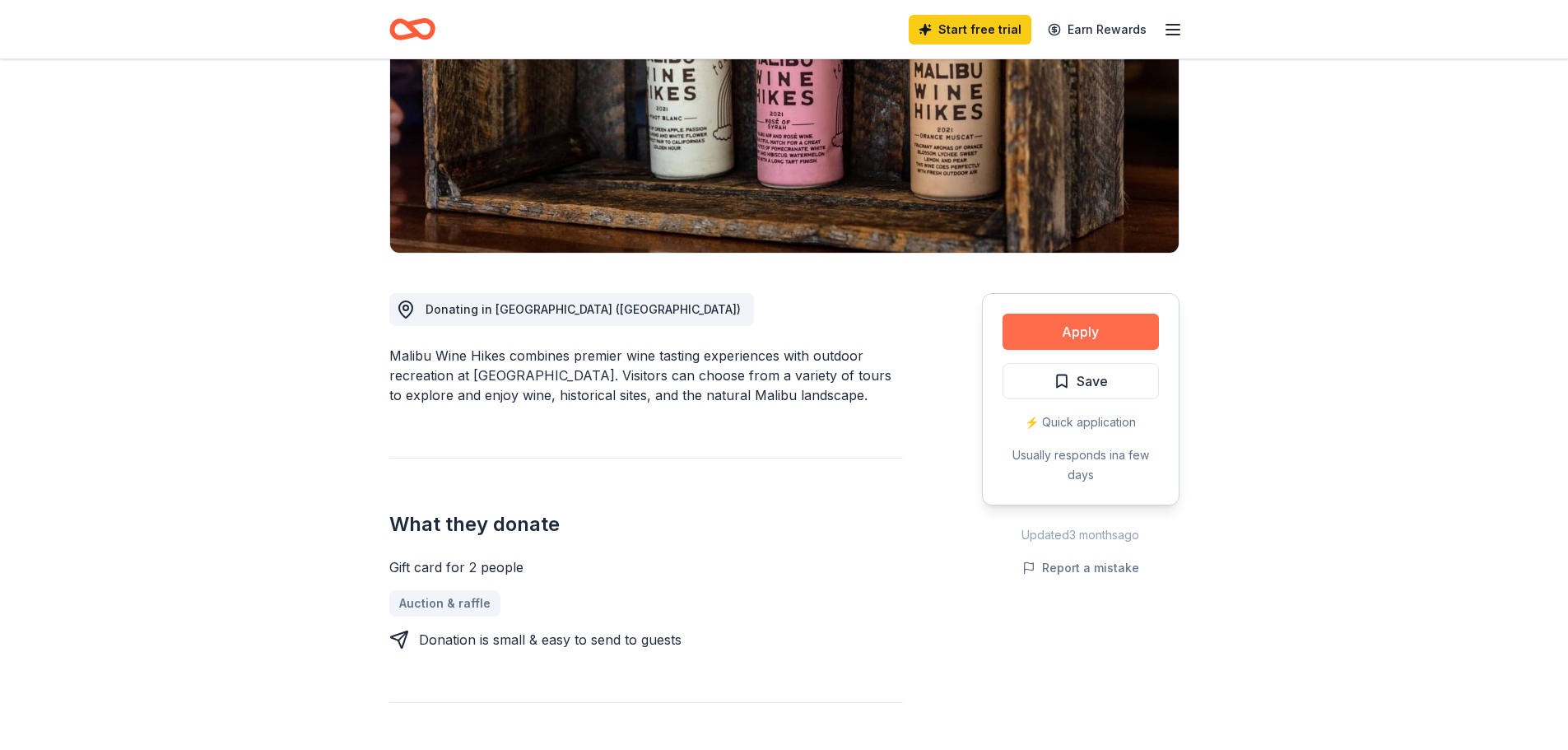
click at [1039, 335] on button "Apply" at bounding box center [1080, 331] width 156 height 36
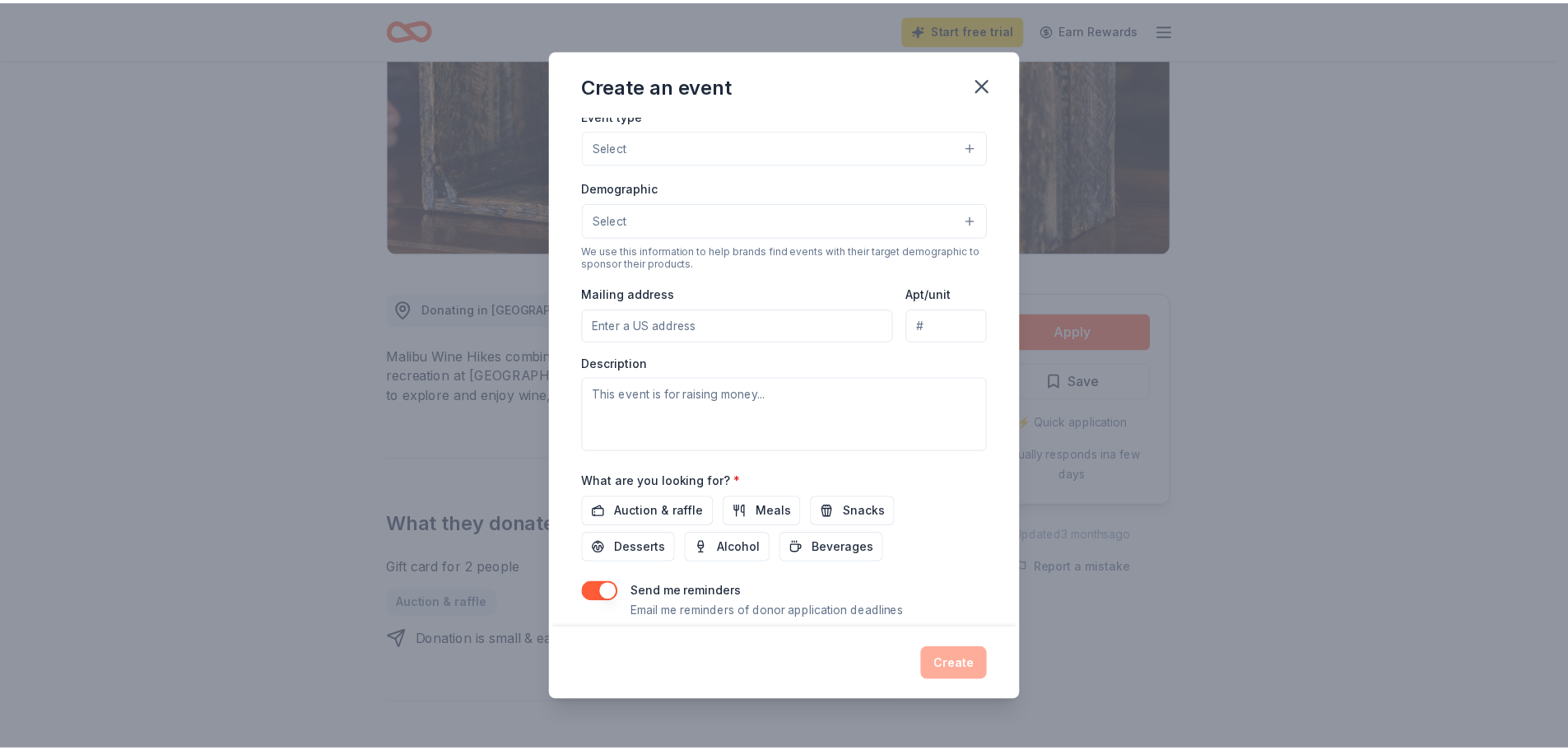
scroll to position [275, 0]
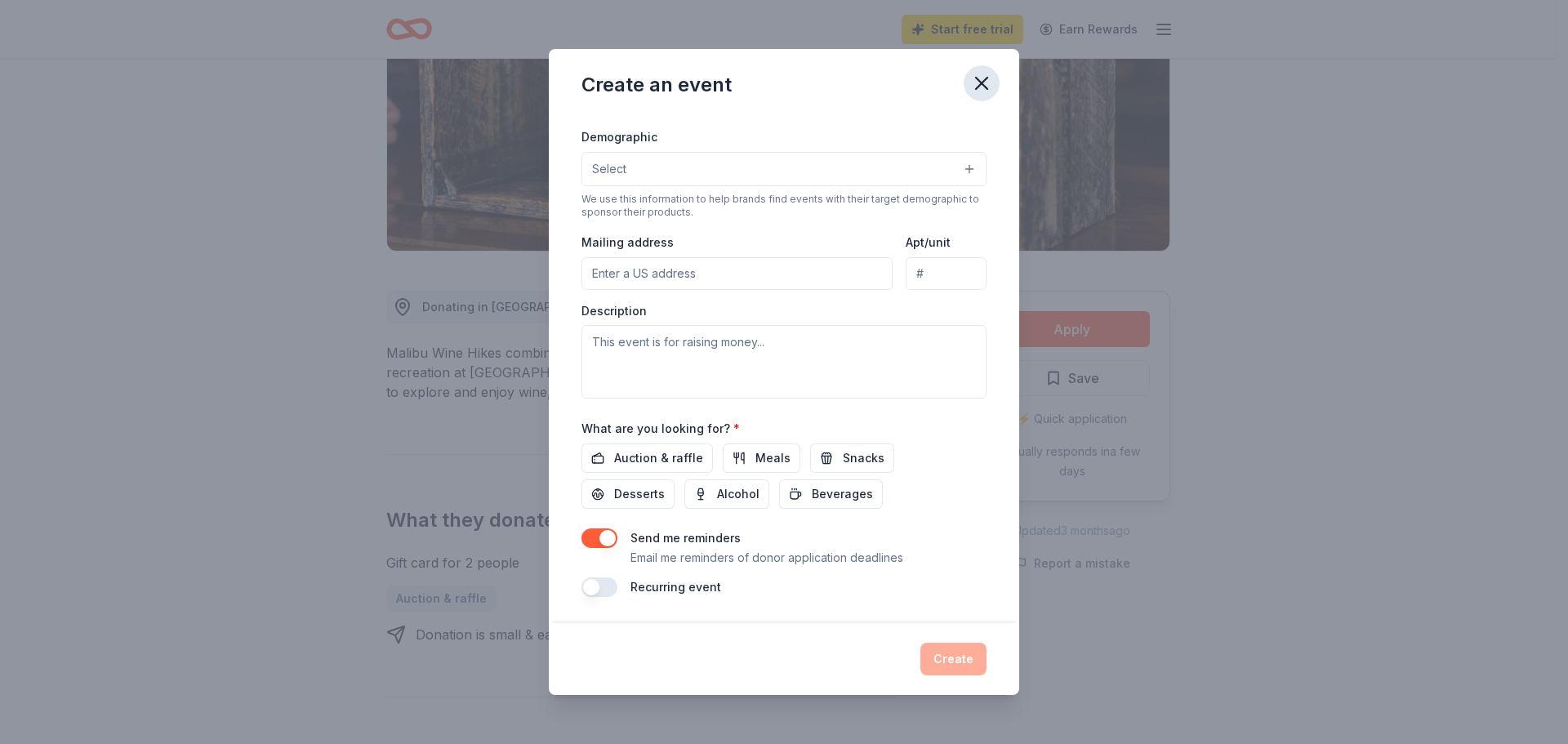
drag, startPoint x: 967, startPoint y: 88, endPoint x: 975, endPoint y: 87, distance: 8.1
click at [973, 87] on button "button" at bounding box center [982, 84] width 36 height 36
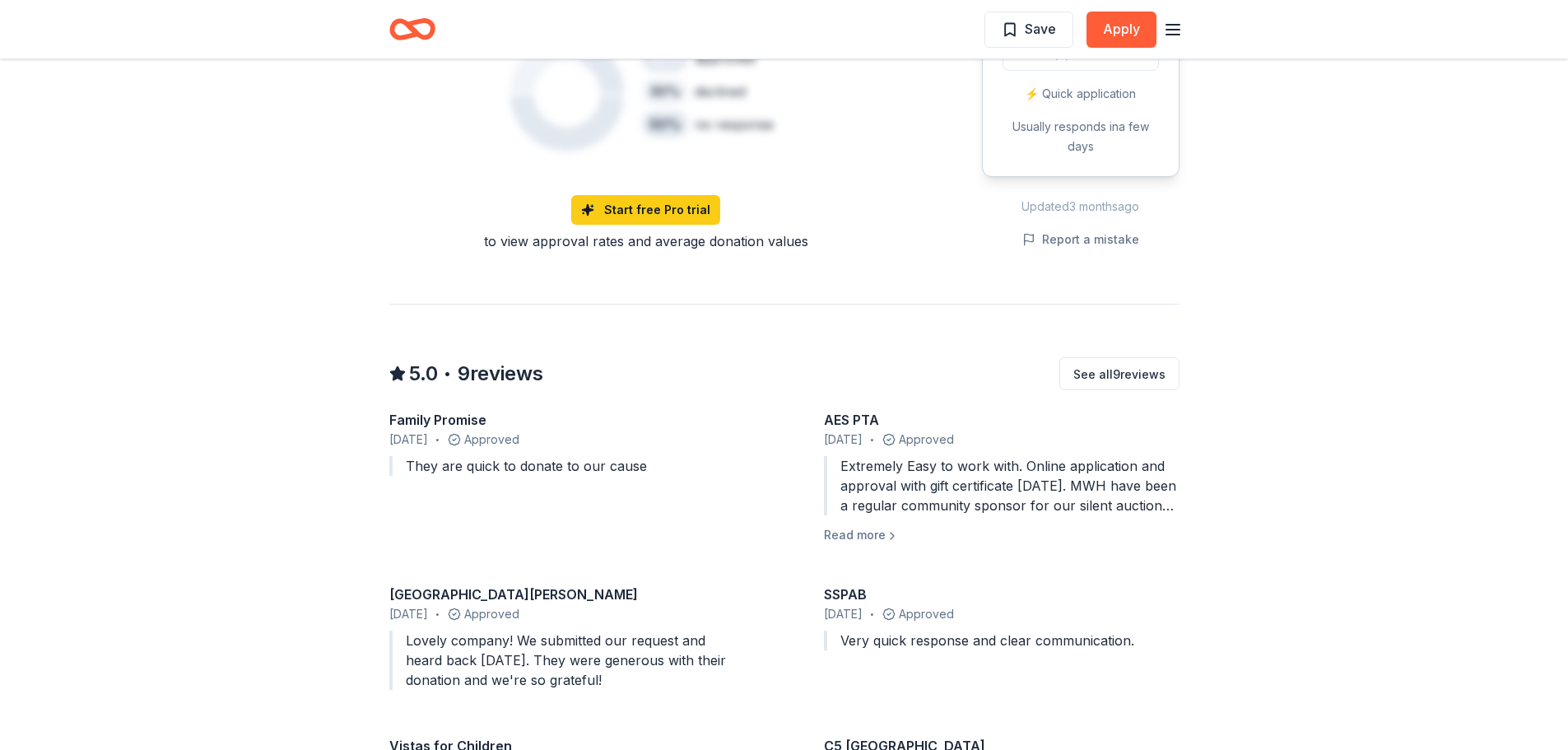
scroll to position [823, 0]
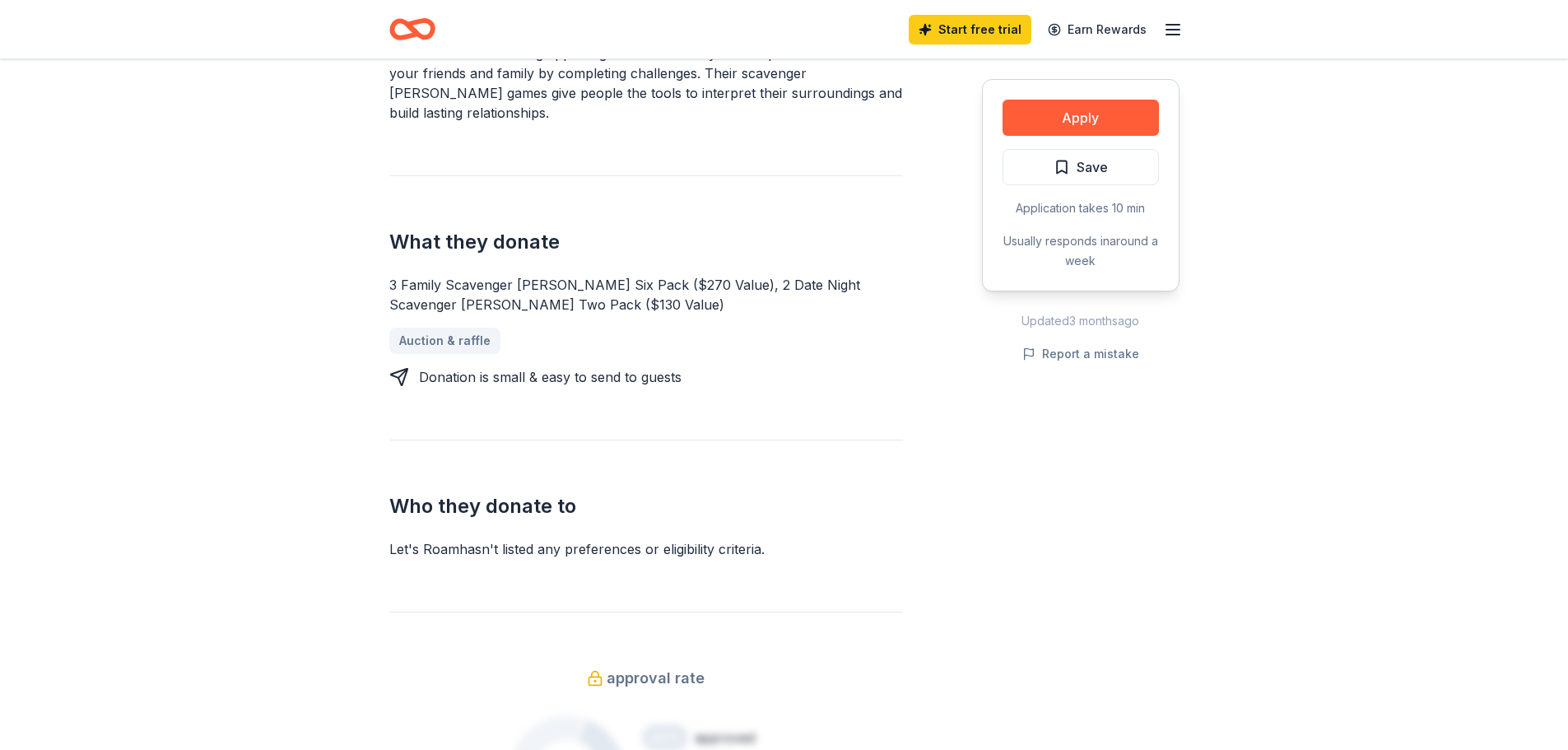
scroll to position [577, 0]
